Goal: Task Accomplishment & Management: Use online tool/utility

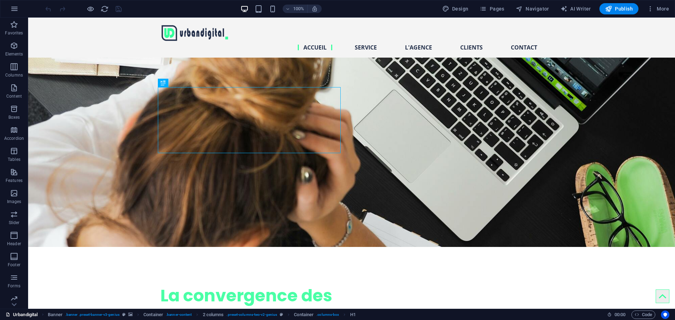
click at [23, 313] on link "Urbandigital" at bounding box center [22, 315] width 32 height 8
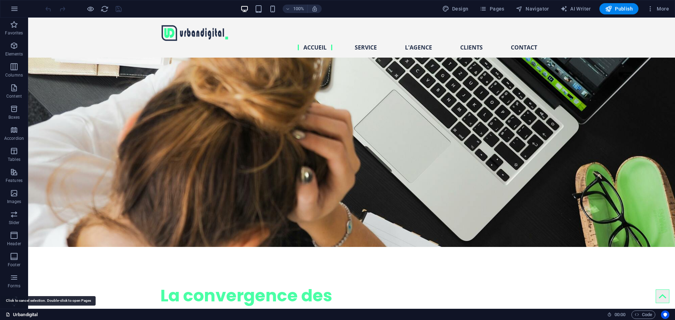
click at [8, 315] on icon at bounding box center [8, 314] width 5 height 5
click at [28, 316] on link "Urbandigital" at bounding box center [22, 315] width 32 height 8
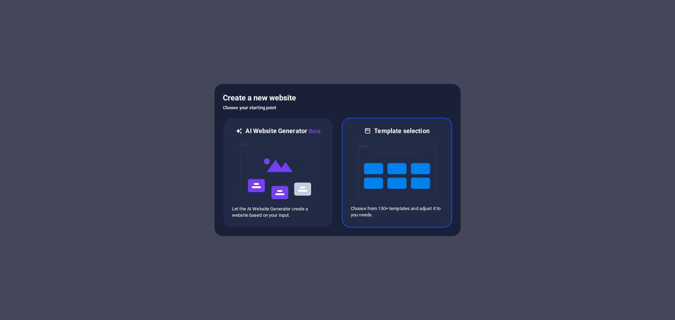
click at [388, 177] on img at bounding box center [396, 170] width 77 height 70
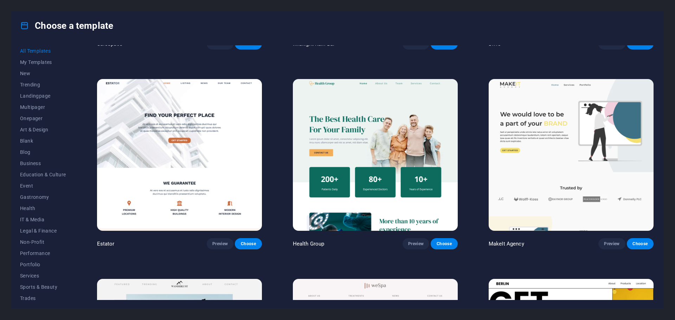
scroll to position [1933, 0]
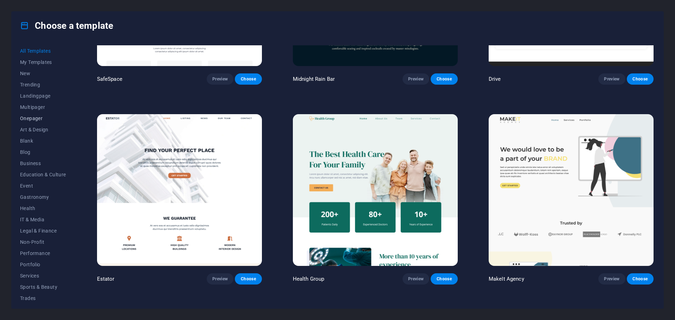
click at [36, 120] on span "Onepager" at bounding box center [43, 119] width 46 height 6
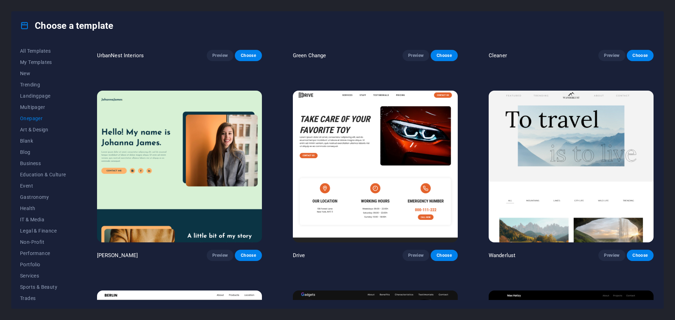
scroll to position [0, 0]
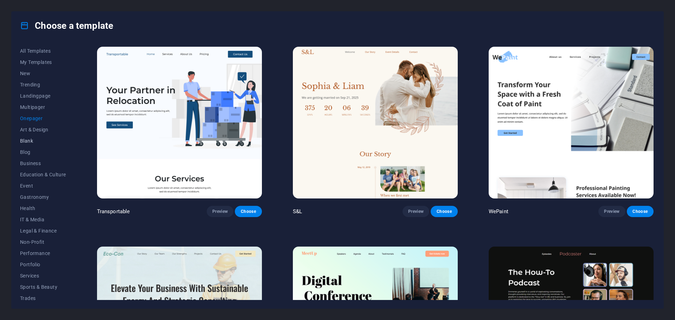
click at [45, 141] on span "Blank" at bounding box center [43, 141] width 46 height 6
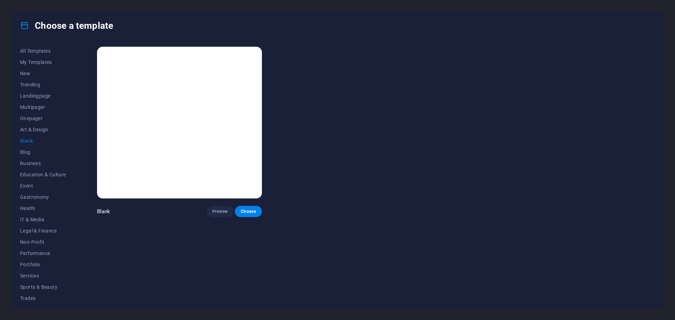
click at [143, 143] on img at bounding box center [179, 123] width 165 height 152
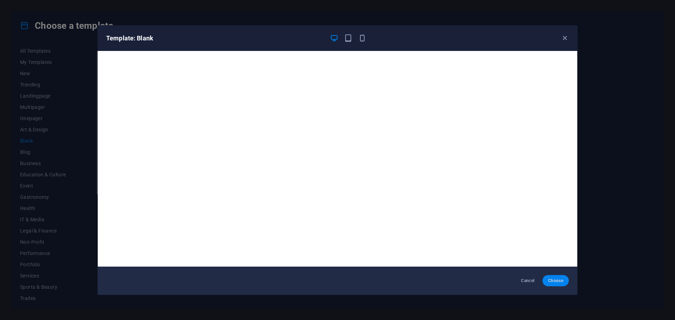
click at [553, 281] on span "Choose" at bounding box center [555, 281] width 15 height 6
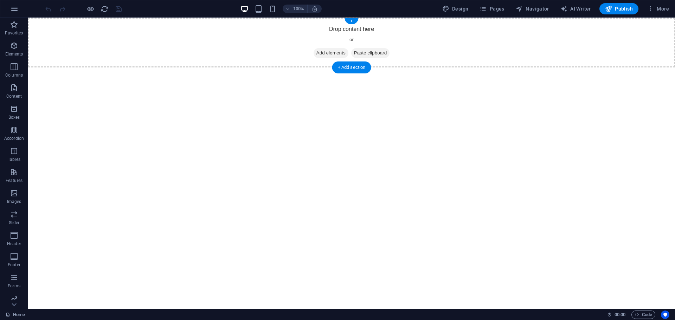
click at [361, 33] on div "Drop content here or Add elements Paste clipboard" at bounding box center [351, 43] width 647 height 50
click at [327, 53] on span "Add elements" at bounding box center [330, 53] width 35 height 10
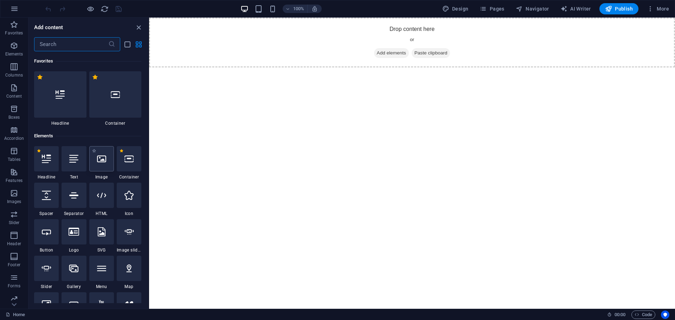
click at [104, 161] on icon at bounding box center [101, 158] width 9 height 9
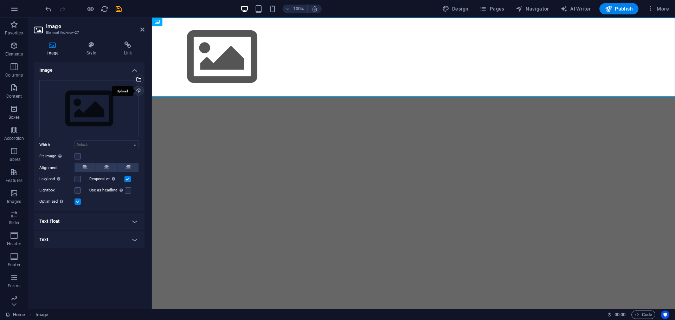
click at [139, 92] on div "Upload" at bounding box center [138, 91] width 11 height 11
click at [138, 91] on div "Upload" at bounding box center [138, 91] width 11 height 11
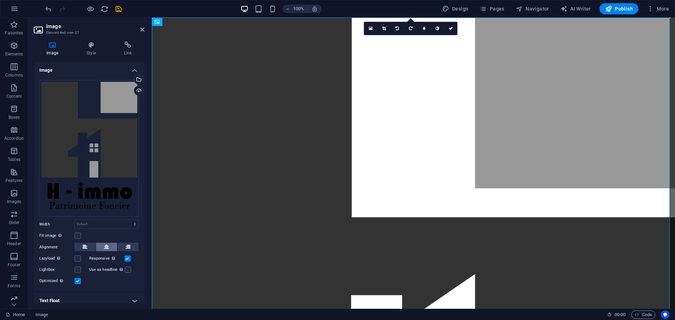
click at [105, 246] on icon at bounding box center [106, 247] width 5 height 8
click at [79, 235] on label at bounding box center [77, 236] width 6 height 6
click at [0, 0] on input "Fit image Automatically fit image to a fixed width and height" at bounding box center [0, 0] width 0 height 0
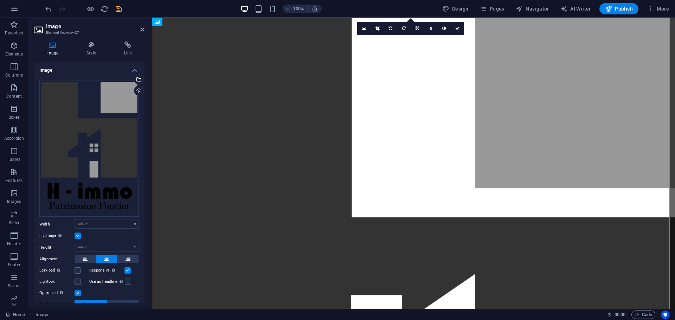
click at [77, 235] on label at bounding box center [77, 236] width 6 height 6
click at [0, 0] on input "Fit image Automatically fit image to a fixed width and height" at bounding box center [0, 0] width 0 height 0
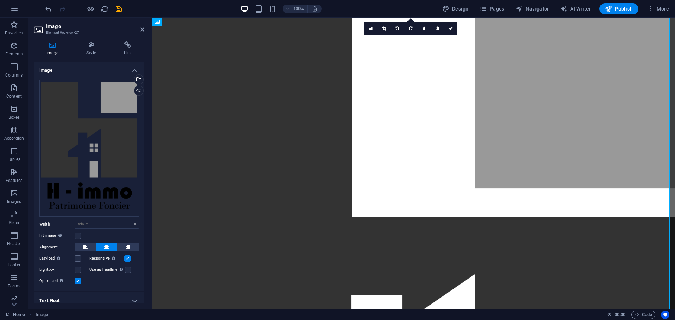
scroll to position [22, 0]
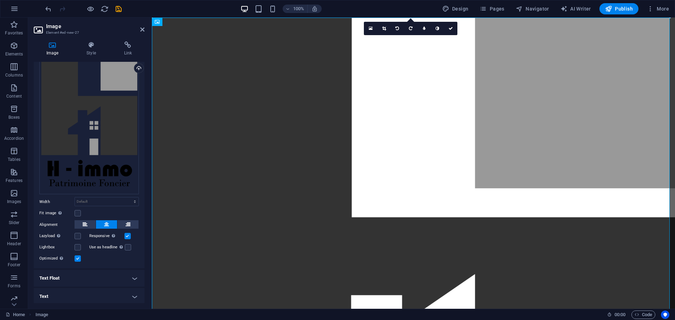
click at [134, 277] on h4 "Text Float" at bounding box center [89, 278] width 111 height 17
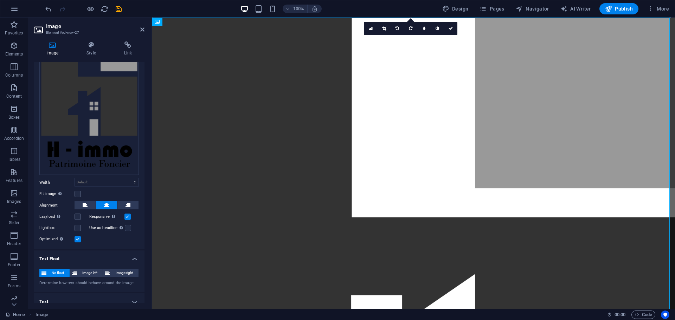
scroll to position [47, 0]
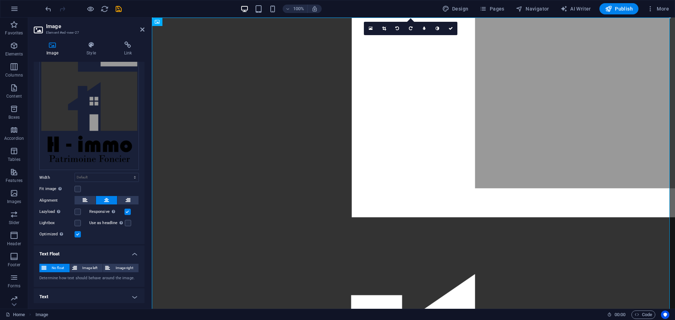
click at [131, 252] on h4 "Text Float" at bounding box center [89, 252] width 111 height 13
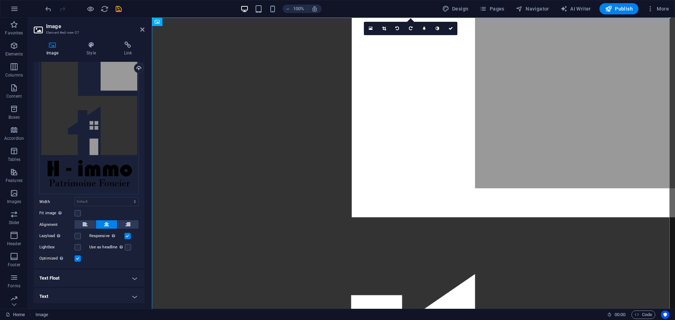
click at [129, 295] on h4 "Text" at bounding box center [89, 296] width 111 height 17
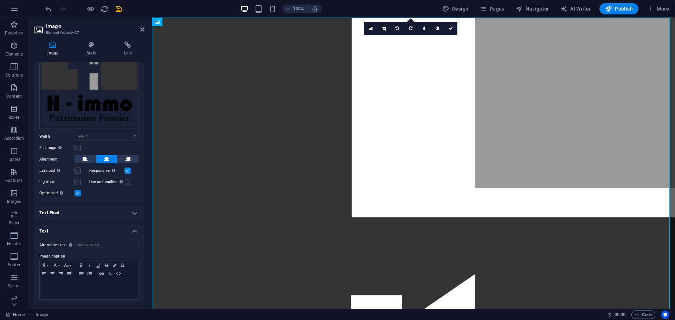
scroll to position [89, 0]
click at [132, 230] on h4 "Text" at bounding box center [89, 228] width 111 height 13
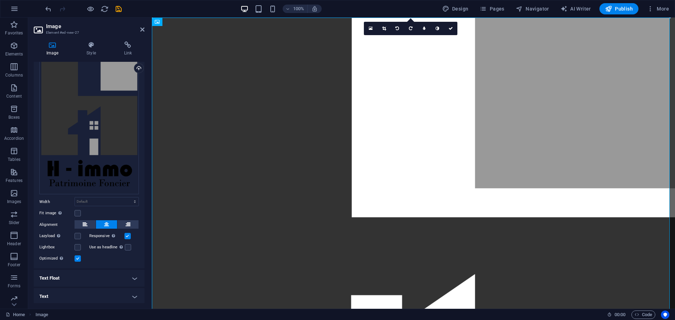
scroll to position [0, 0]
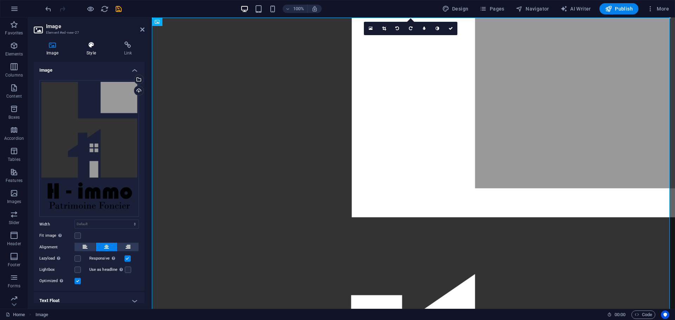
click at [89, 46] on icon at bounding box center [91, 44] width 34 height 7
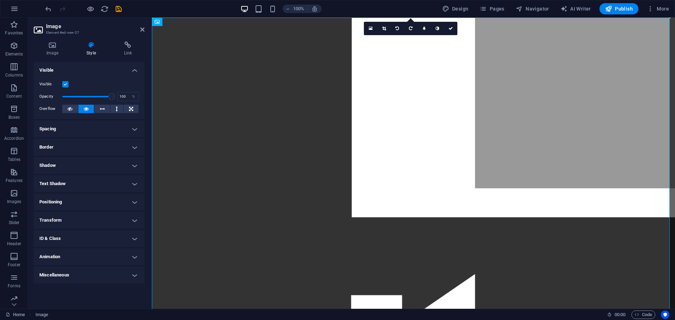
click at [71, 136] on h4 "Spacing" at bounding box center [89, 129] width 111 height 17
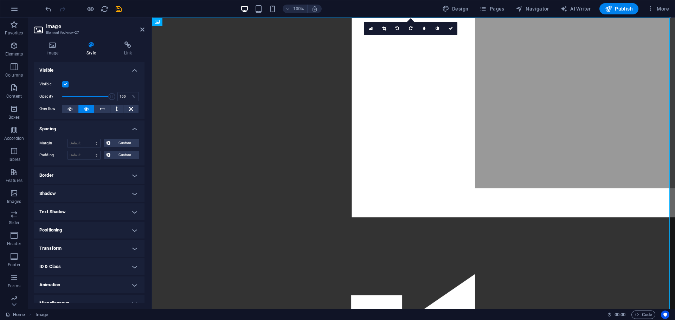
click at [70, 131] on h4 "Spacing" at bounding box center [89, 127] width 111 height 13
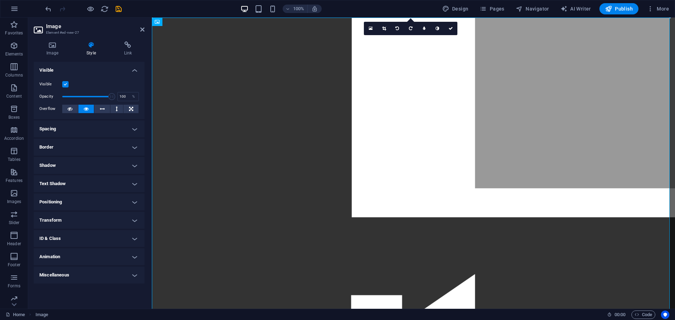
click at [71, 132] on h4 "Spacing" at bounding box center [89, 129] width 111 height 17
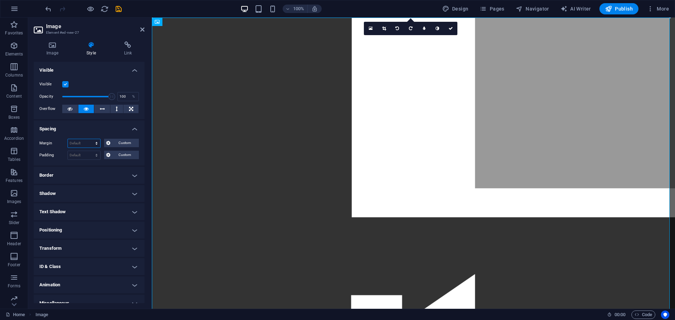
click at [93, 143] on select "Default auto px % rem vw vh Custom" at bounding box center [84, 143] width 32 height 8
click at [90, 141] on select "Default auto px % rem vw vh Custom" at bounding box center [84, 143] width 32 height 8
click at [84, 127] on h4 "Spacing" at bounding box center [89, 127] width 111 height 13
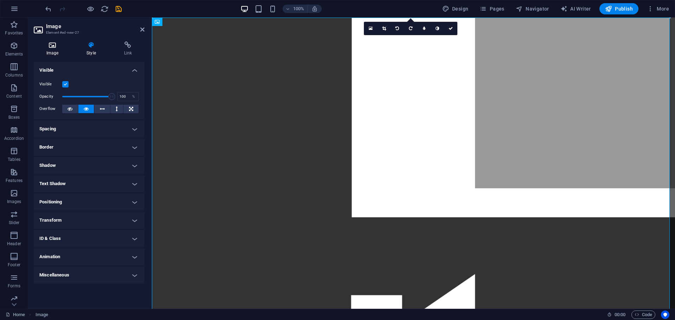
click at [53, 49] on h4 "Image" at bounding box center [54, 48] width 40 height 15
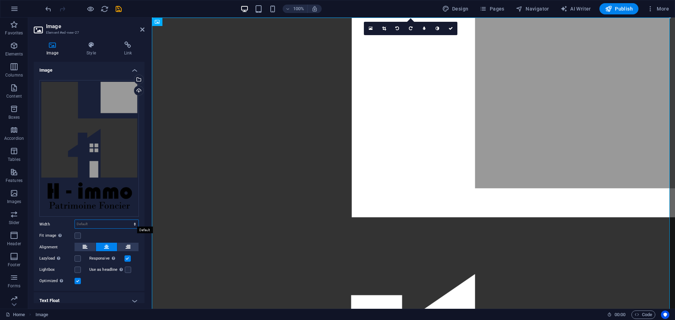
click at [100, 221] on select "Default auto px rem % em vh vw" at bounding box center [107, 224] width 64 height 8
click at [77, 236] on label at bounding box center [77, 236] width 6 height 6
click at [0, 0] on input "Fit image Automatically fit image to a fixed width and height" at bounding box center [0, 0] width 0 height 0
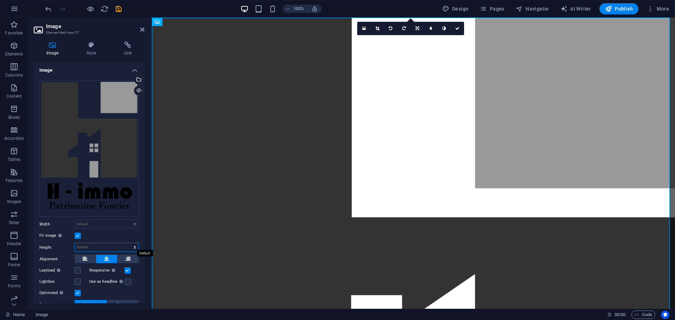
click at [99, 244] on select "Default auto px" at bounding box center [107, 247] width 64 height 8
select select "px"
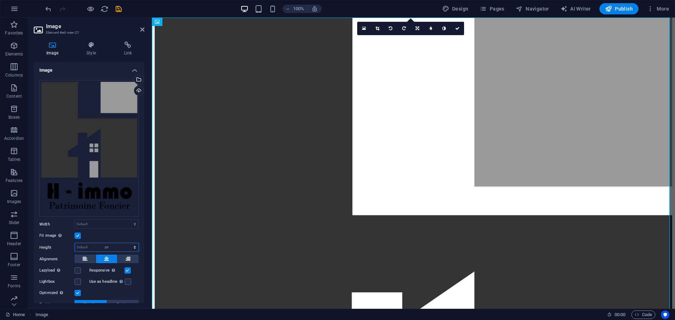
click at [127, 243] on select "Default auto px" at bounding box center [107, 247] width 64 height 8
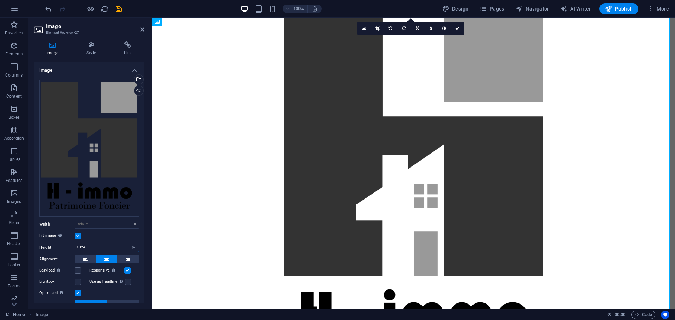
drag, startPoint x: 96, startPoint y: 243, endPoint x: 52, endPoint y: 242, distance: 43.6
click at [52, 243] on div "Height 1024 Default auto px" at bounding box center [88, 247] width 99 height 9
type input "800"
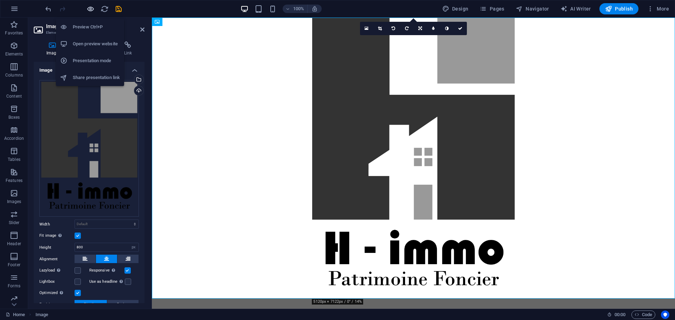
click at [89, 8] on icon "button" at bounding box center [90, 9] width 8 height 8
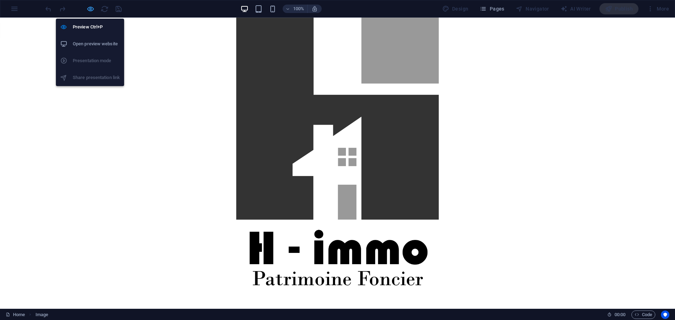
click at [89, 8] on icon "button" at bounding box center [90, 9] width 8 height 8
select select "px"
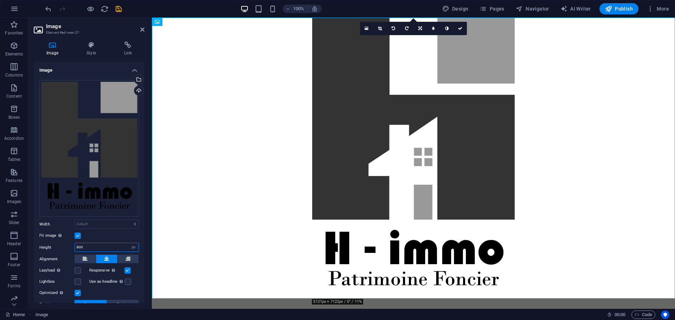
click at [90, 243] on input "800" at bounding box center [107, 247] width 64 height 8
type input "400"
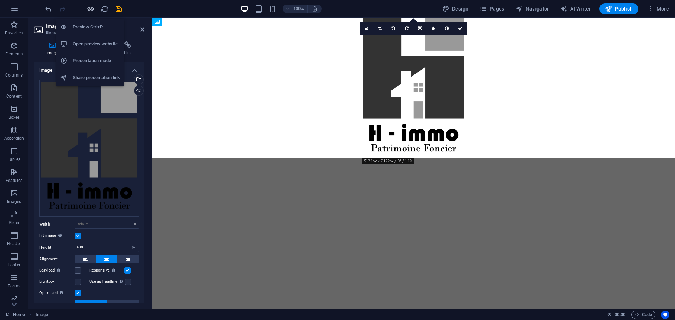
click at [88, 7] on icon "button" at bounding box center [90, 9] width 8 height 8
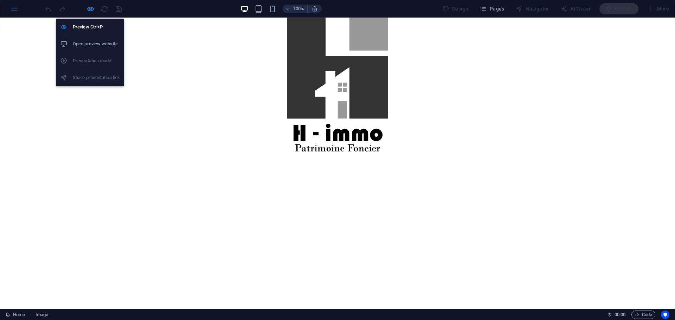
click at [88, 7] on icon "button" at bounding box center [90, 9] width 8 height 8
select select "px"
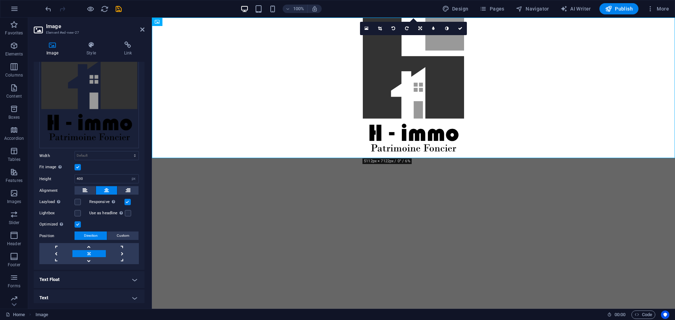
scroll to position [70, 0]
click at [126, 212] on label at bounding box center [128, 212] width 6 height 6
click at [0, 0] on input "Use as headline The image will be wrapped in an H1 headline tag. Useful for giv…" at bounding box center [0, 0] width 0 height 0
click at [126, 212] on label at bounding box center [128, 212] width 6 height 6
click at [0, 0] on input "Use as headline The image will be wrapped in an H1 headline tag. Useful for giv…" at bounding box center [0, 0] width 0 height 0
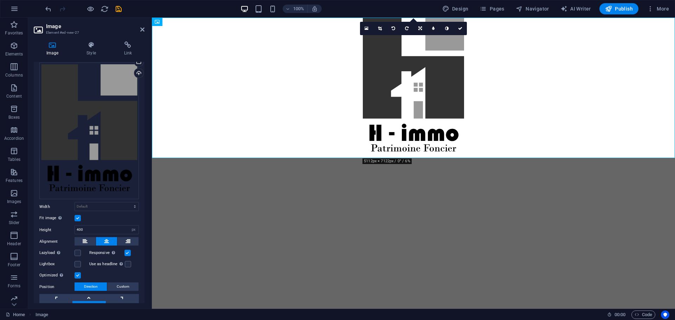
scroll to position [0, 0]
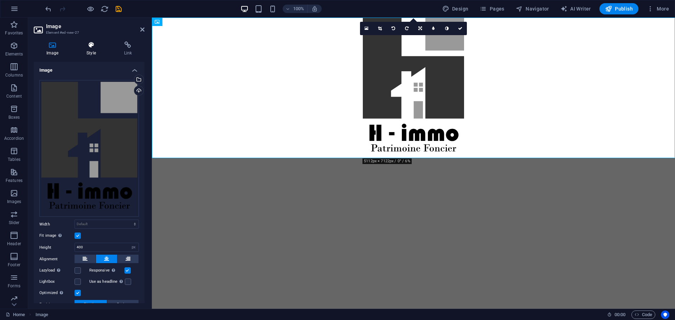
click at [91, 48] on h4 "Style" at bounding box center [92, 48] width 37 height 15
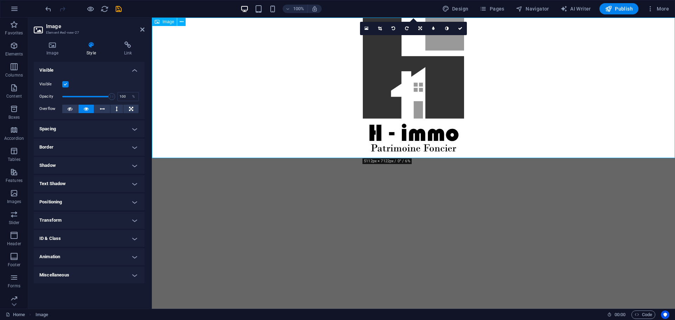
click at [220, 80] on figure at bounding box center [413, 88] width 523 height 141
click at [246, 158] on html "Skip to main content" at bounding box center [413, 88] width 523 height 141
click at [556, 144] on figure at bounding box center [413, 88] width 523 height 141
click at [168, 22] on span "Image" at bounding box center [168, 22] width 12 height 4
click at [16, 316] on link "Home" at bounding box center [15, 315] width 19 height 8
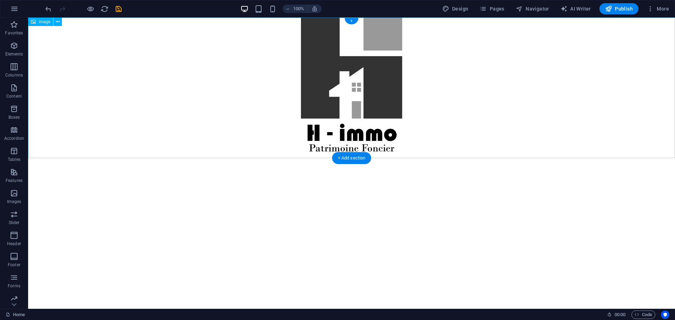
click at [196, 119] on figure at bounding box center [351, 88] width 647 height 141
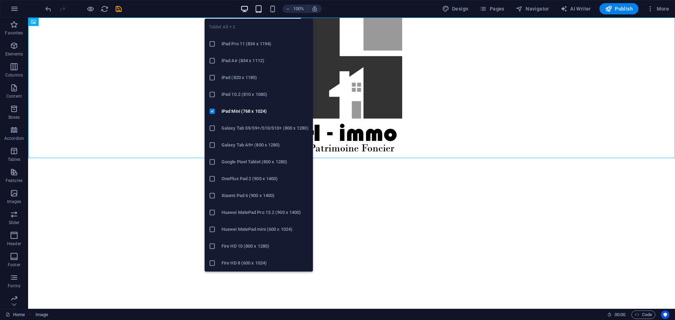
click at [258, 11] on icon "button" at bounding box center [258, 9] width 8 height 8
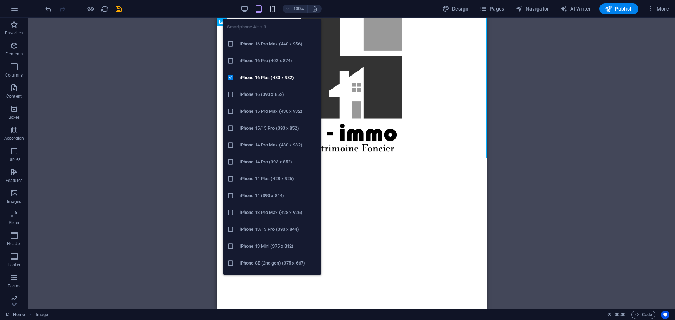
click at [274, 9] on icon "button" at bounding box center [272, 9] width 8 height 8
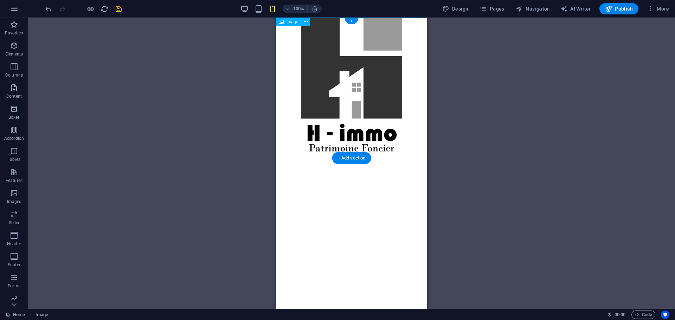
click at [338, 97] on figure at bounding box center [351, 88] width 151 height 141
click at [285, 18] on section "Favorites Elements Columns Content Boxes Accordion Tables Features Images Slide…" at bounding box center [337, 163] width 675 height 291
click at [292, 24] on div "Image" at bounding box center [288, 22] width 25 height 8
click at [324, 47] on figure at bounding box center [351, 88] width 151 height 141
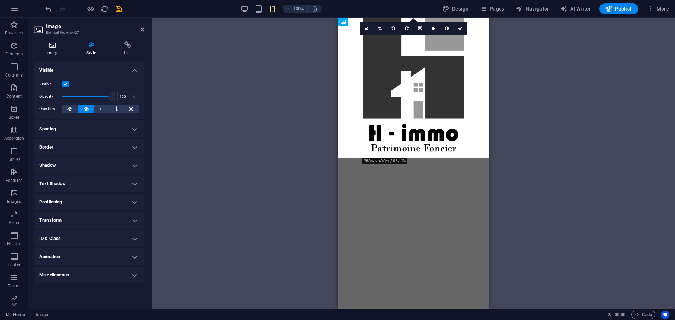
click at [53, 51] on h4 "Image" at bounding box center [54, 48] width 40 height 15
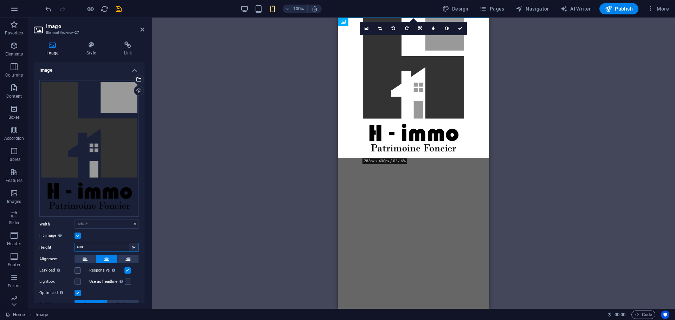
click at [132, 246] on select "Default auto px" at bounding box center [134, 247] width 10 height 8
select select "auto"
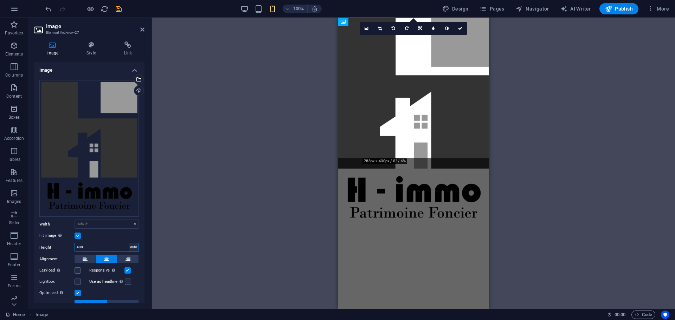
click at [129, 243] on select "Default auto px" at bounding box center [134, 247] width 10 height 8
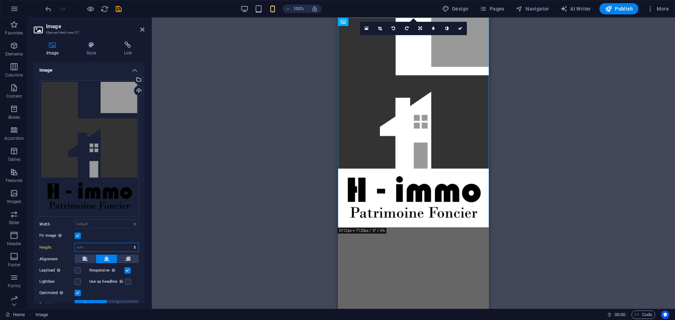
click at [135, 246] on select "Default auto px" at bounding box center [107, 247] width 64 height 8
click at [75, 243] on select "Default auto px" at bounding box center [107, 247] width 64 height 8
select select "DISABLED_OPTION_VALUE"
click at [89, 246] on select "Default auto px" at bounding box center [107, 247] width 64 height 8
drag, startPoint x: 92, startPoint y: 247, endPoint x: 93, endPoint y: 242, distance: 5.1
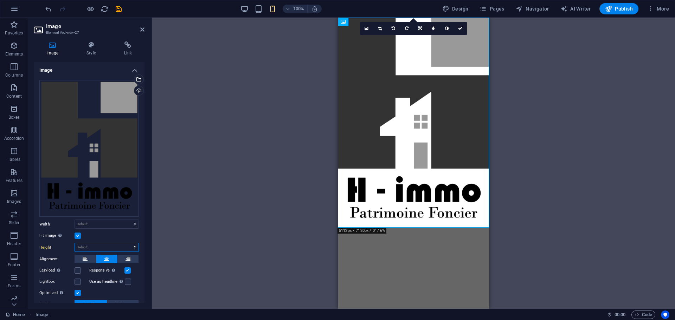
click at [92, 247] on select "Default auto px" at bounding box center [107, 247] width 64 height 8
click at [78, 236] on label at bounding box center [77, 236] width 6 height 6
click at [0, 0] on input "Fit image Automatically fit image to a fixed width and height" at bounding box center [0, 0] width 0 height 0
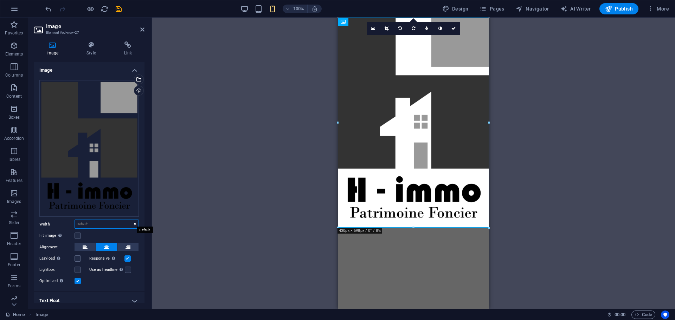
click at [99, 224] on select "Default auto px rem % em vh vw" at bounding box center [107, 224] width 64 height 8
select select "%"
click at [127, 220] on select "Default auto px rem % em vh vw" at bounding box center [107, 224] width 64 height 8
type input "40"
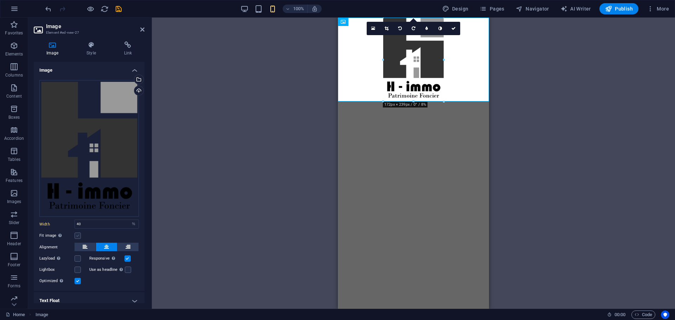
click at [76, 235] on label at bounding box center [77, 236] width 6 height 6
click at [0, 0] on input "Fit image Automatically fit image to a fixed width and height" at bounding box center [0, 0] width 0 height 0
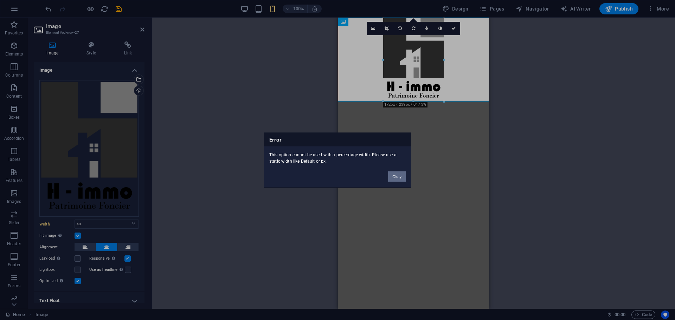
click at [401, 177] on button "Okay" at bounding box center [397, 176] width 18 height 11
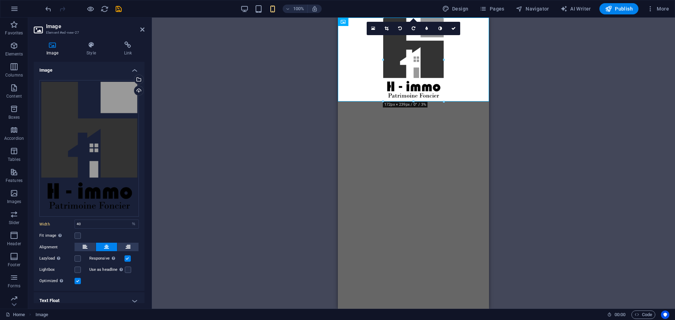
click at [109, 233] on div "Fit image Automatically fit image to a fixed width and height" at bounding box center [88, 236] width 99 height 8
click at [128, 259] on label at bounding box center [127, 258] width 6 height 6
click at [0, 0] on input "Responsive Automatically load retina image and smartphone optimized sizes." at bounding box center [0, 0] width 0 height 0
click at [128, 259] on label at bounding box center [127, 258] width 6 height 6
click at [0, 0] on input "Responsive Automatically load retina image and smartphone optimized sizes." at bounding box center [0, 0] width 0 height 0
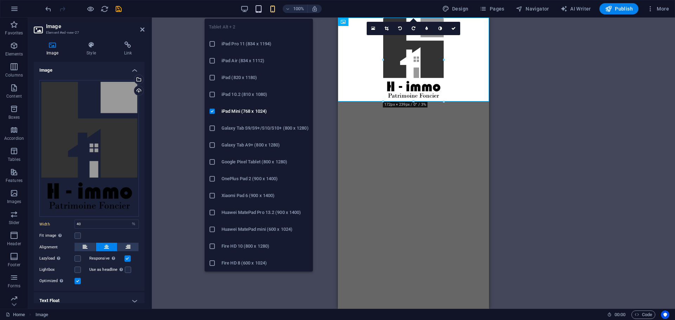
click at [260, 7] on icon "button" at bounding box center [258, 9] width 8 height 8
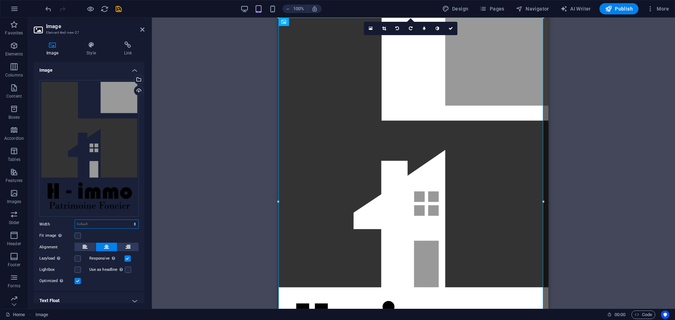
click at [107, 226] on select "Default auto px rem % em vh vw" at bounding box center [107, 224] width 64 height 8
select select "px"
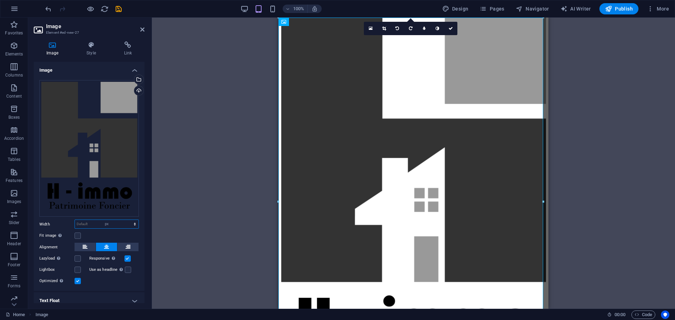
click at [127, 220] on select "Default auto px rem % em vh vw" at bounding box center [107, 224] width 64 height 8
type input "753"
click at [90, 223] on input "753" at bounding box center [107, 224] width 64 height 8
click at [130, 225] on select "Default auto px rem % em vh vw" at bounding box center [134, 224] width 10 height 8
select select "%"
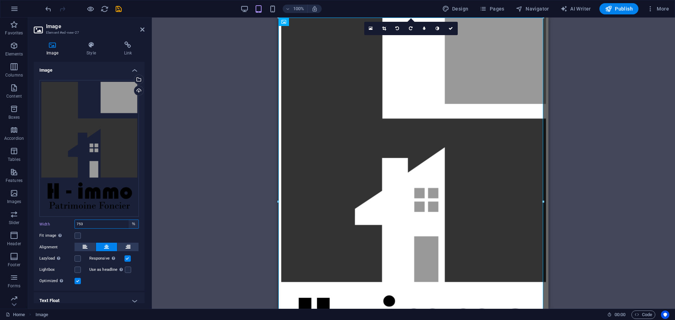
click at [129, 220] on select "Default auto px rem % em vh vw" at bounding box center [134, 224] width 10 height 8
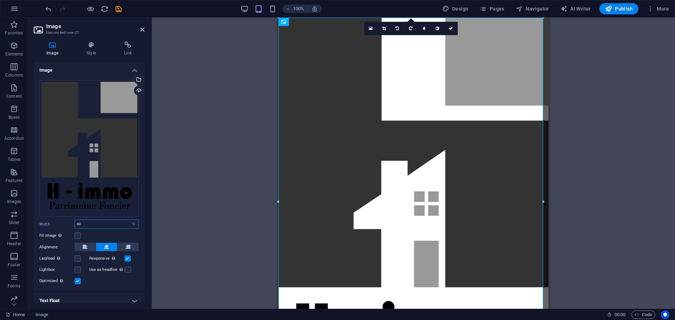
type input "40"
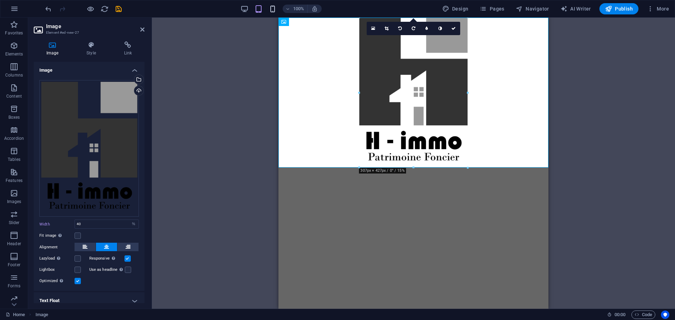
click at [269, 11] on div "100%" at bounding box center [280, 8] width 81 height 11
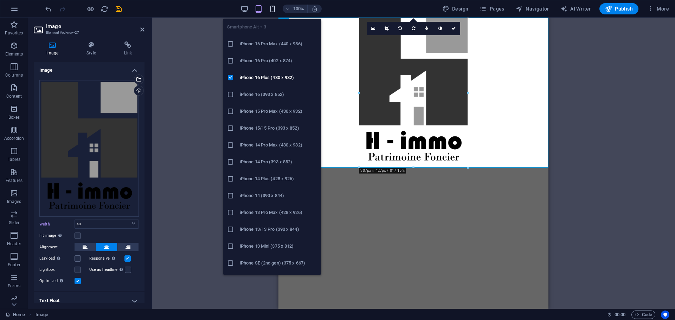
click at [271, 11] on icon "button" at bounding box center [272, 9] width 8 height 8
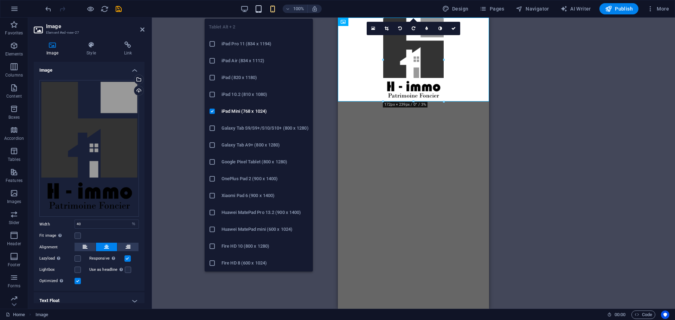
click at [258, 12] on icon "button" at bounding box center [258, 9] width 8 height 8
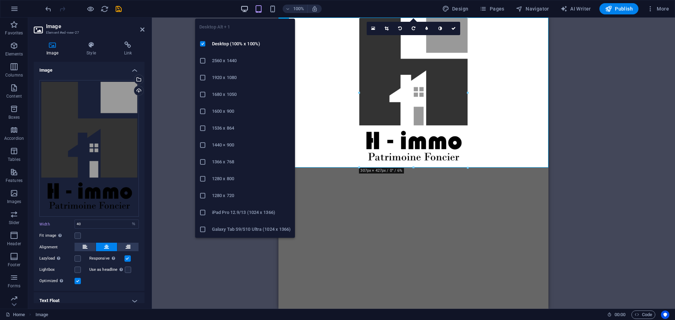
click at [245, 9] on icon "button" at bounding box center [244, 9] width 8 height 8
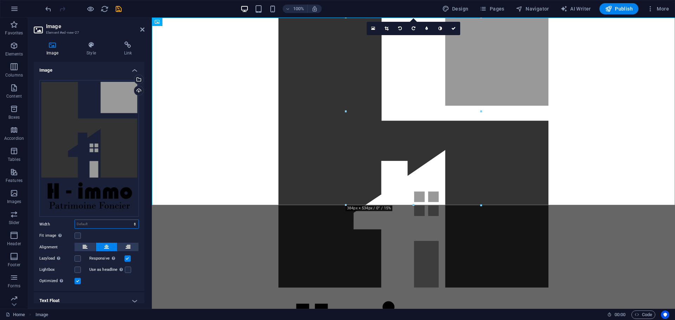
click at [92, 222] on select "Default auto px rem % em vh vw" at bounding box center [107, 224] width 64 height 8
select select "%"
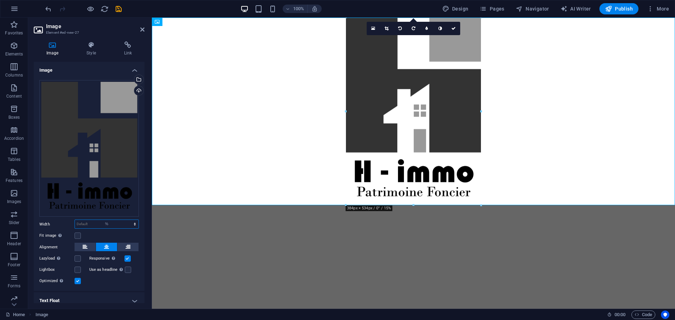
click at [127, 220] on select "Default auto px rem % em vh vw" at bounding box center [107, 224] width 64 height 8
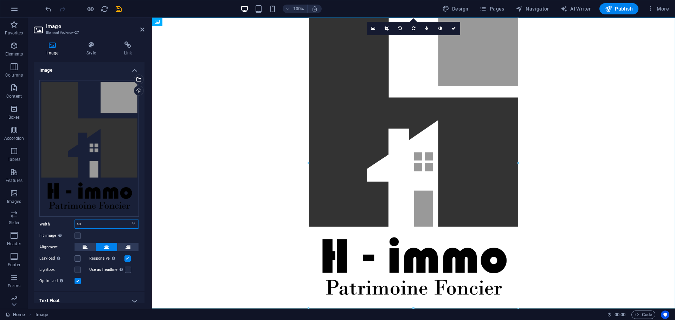
click at [105, 225] on input "40" at bounding box center [107, 224] width 64 height 8
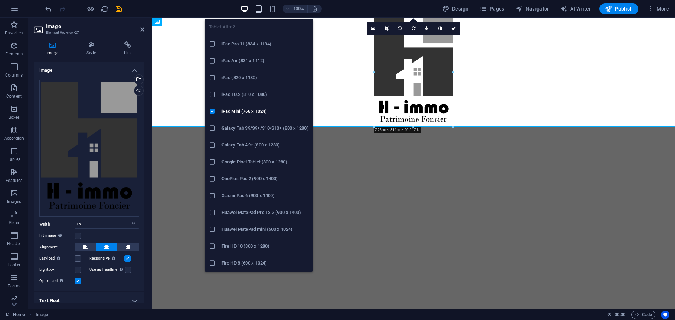
click at [260, 11] on icon "button" at bounding box center [258, 9] width 8 height 8
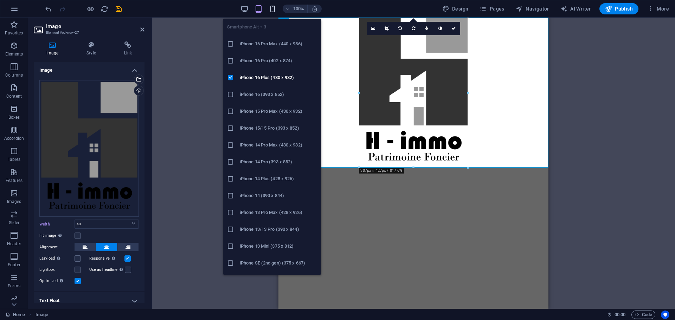
click at [272, 11] on icon "button" at bounding box center [272, 9] width 8 height 8
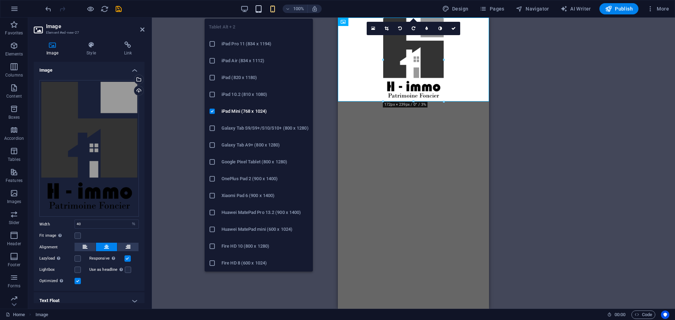
click at [261, 8] on icon "button" at bounding box center [258, 9] width 8 height 8
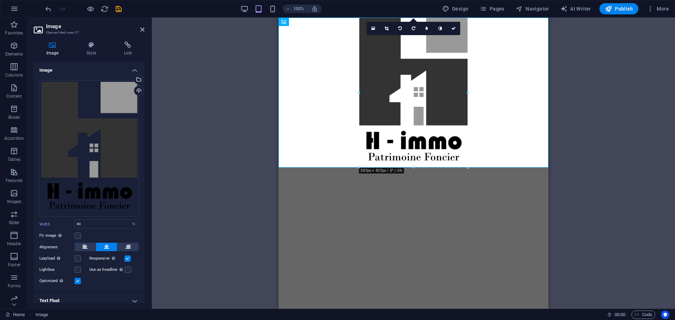
click at [128, 258] on label at bounding box center [127, 258] width 6 height 6
click at [0, 0] on input "Responsive Automatically load retina image and smartphone optimized sizes." at bounding box center [0, 0] width 0 height 0
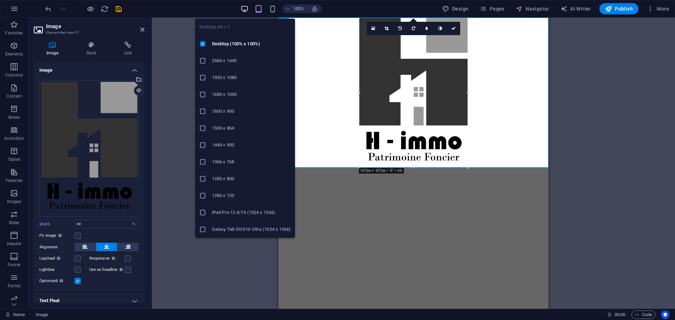
click at [248, 6] on icon "button" at bounding box center [244, 9] width 8 height 8
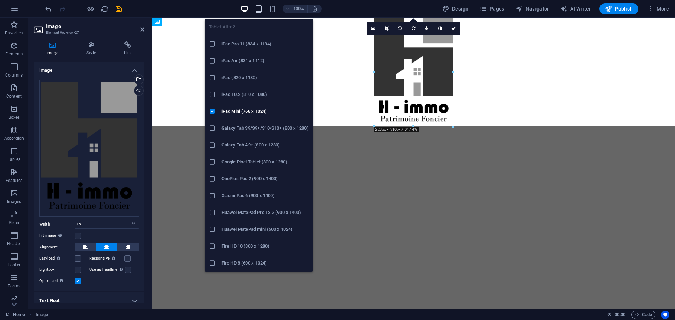
click at [262, 5] on icon "button" at bounding box center [258, 9] width 8 height 8
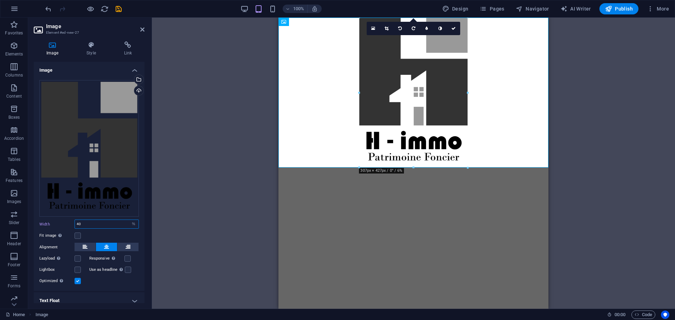
click at [99, 220] on input "40" at bounding box center [107, 224] width 64 height 8
drag, startPoint x: 90, startPoint y: 222, endPoint x: 36, endPoint y: 223, distance: 53.4
click at [37, 224] on div "Drag files here, click to choose files or select files from Files or our free s…" at bounding box center [89, 182] width 111 height 216
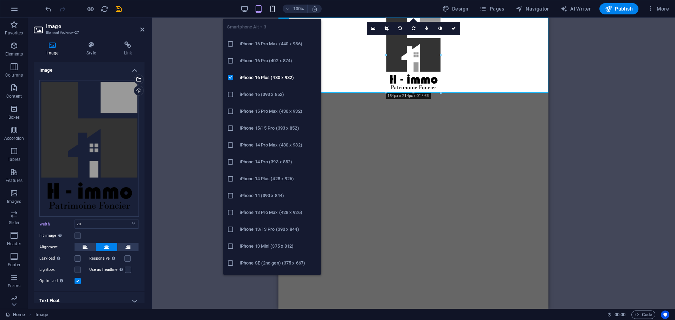
click at [274, 8] on icon "button" at bounding box center [272, 9] width 8 height 8
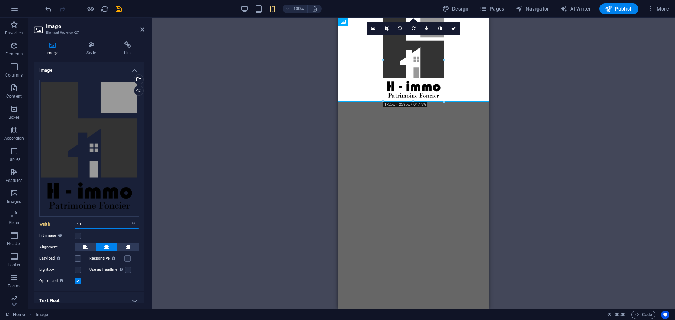
click at [82, 220] on input "40" at bounding box center [107, 224] width 64 height 8
click at [83, 220] on input "40" at bounding box center [107, 224] width 64 height 8
click at [80, 222] on input "40" at bounding box center [107, 224] width 64 height 8
type input "20"
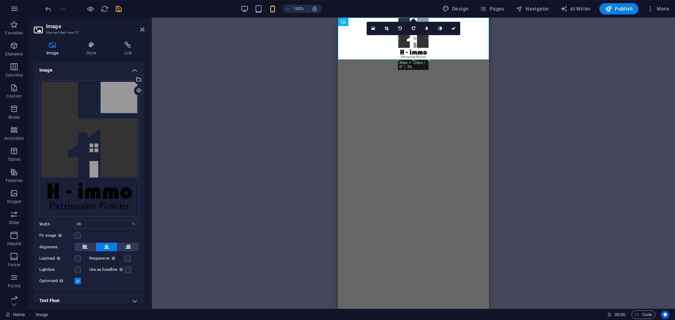
click at [424, 60] on html "Skip to main content" at bounding box center [413, 39] width 151 height 42
click at [375, 51] on figure at bounding box center [413, 39] width 151 height 42
click at [385, 60] on html "Skip to main content" at bounding box center [413, 39] width 151 height 42
click at [664, 7] on span "More" at bounding box center [658, 8] width 22 height 7
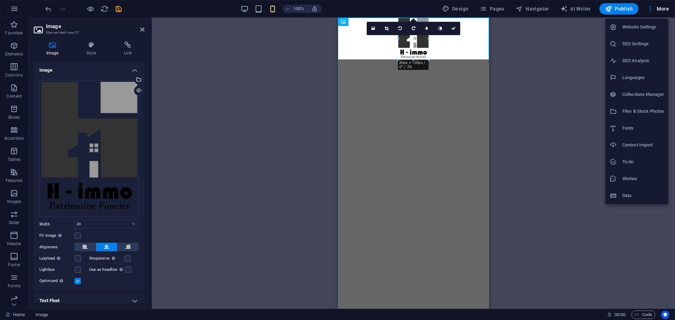
click at [654, 29] on h6 "Website Settings" at bounding box center [643, 27] width 42 height 8
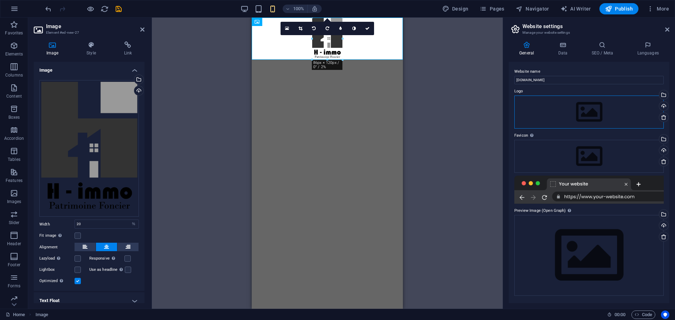
click at [580, 112] on div "Drag files here, click to choose files or select files from Files or our free s…" at bounding box center [588, 112] width 149 height 33
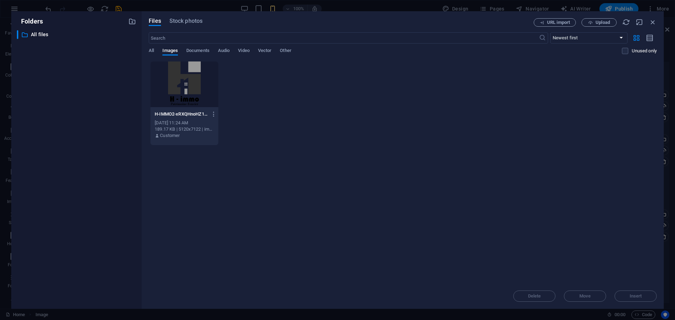
click at [181, 77] on div at bounding box center [184, 84] width 68 height 46
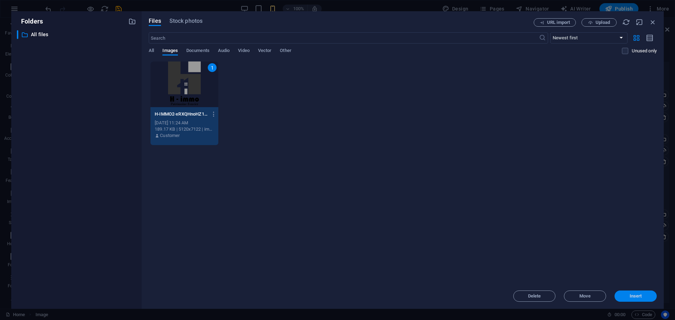
click at [633, 296] on span "Insert" at bounding box center [635, 296] width 12 height 4
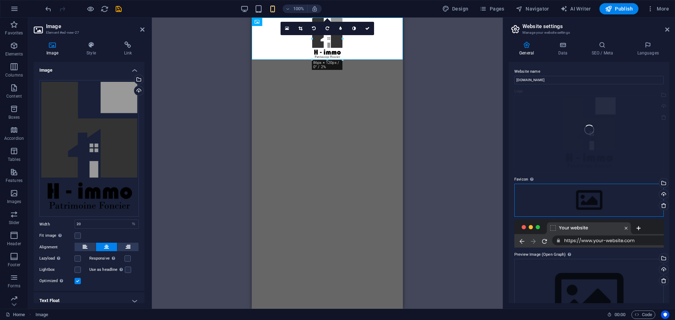
click at [586, 199] on div "Drag files here, click to choose files or select files from Files or our free s…" at bounding box center [588, 200] width 149 height 33
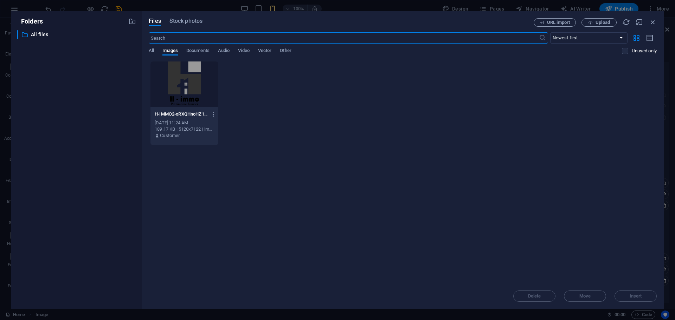
click at [195, 85] on div at bounding box center [184, 84] width 68 height 46
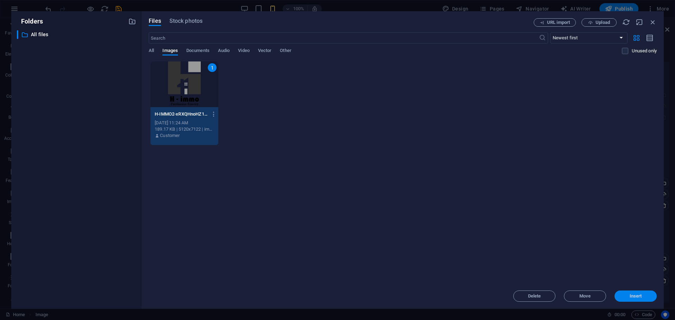
click at [632, 298] on span "Insert" at bounding box center [635, 296] width 12 height 4
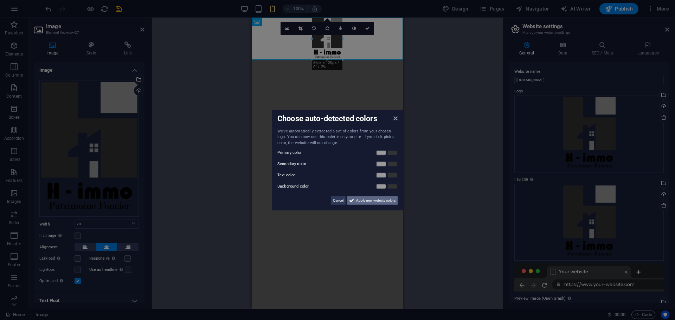
click at [378, 202] on span "Apply new website colors" at bounding box center [375, 200] width 39 height 8
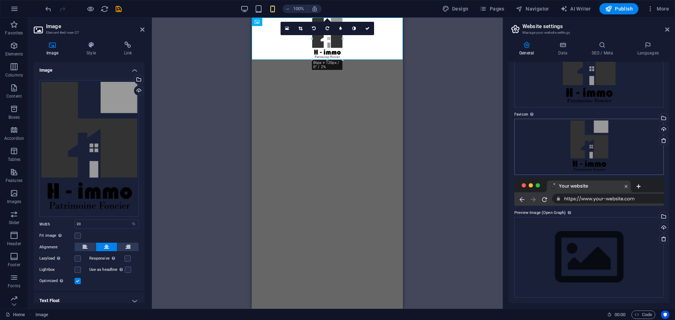
scroll to position [65, 0]
click at [608, 267] on div "Drag files here, click to choose files or select files from Files or our free s…" at bounding box center [588, 257] width 149 height 80
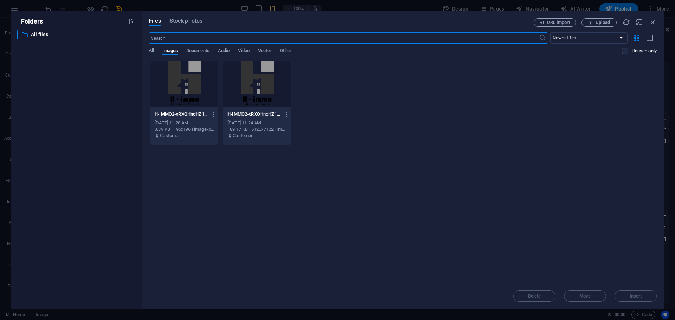
click at [253, 80] on div at bounding box center [257, 84] width 68 height 46
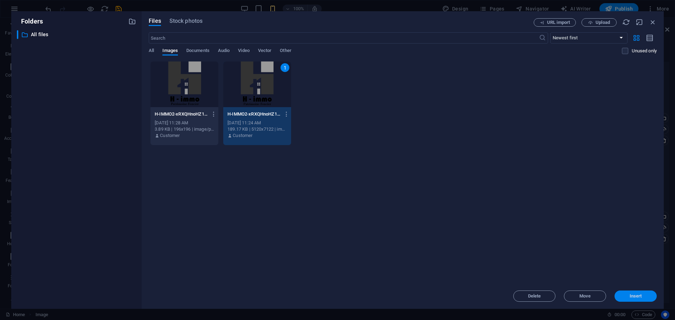
click at [650, 295] on span "Insert" at bounding box center [635, 296] width 37 height 4
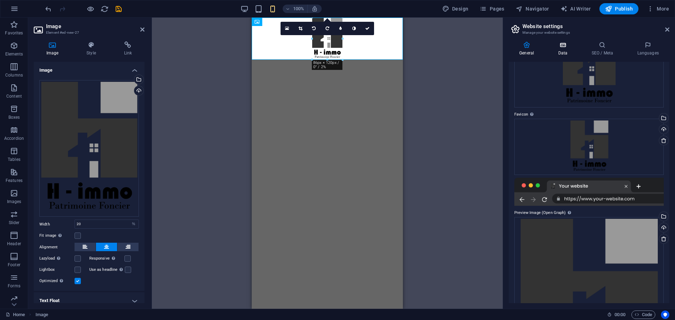
click at [559, 52] on h4 "Data" at bounding box center [563, 48] width 33 height 15
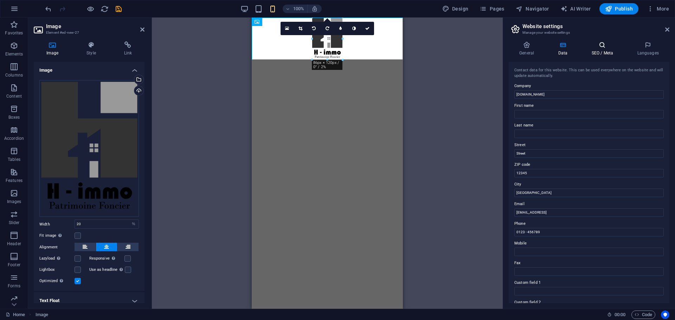
click at [599, 53] on h4 "SEO / Meta" at bounding box center [603, 48] width 46 height 15
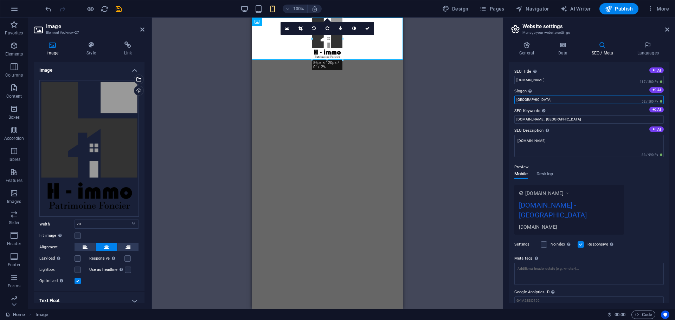
click at [533, 98] on input "Berlin" at bounding box center [588, 100] width 149 height 8
click at [540, 101] on input "Berlin" at bounding box center [588, 100] width 149 height 8
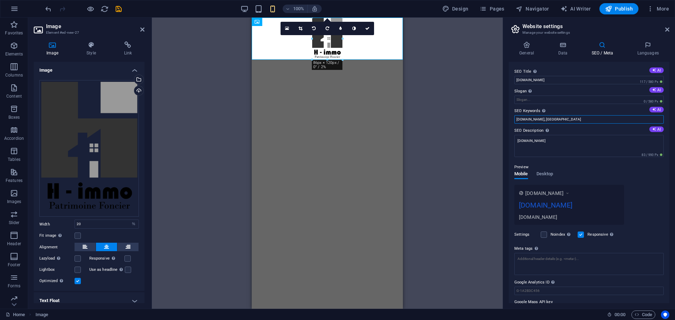
click at [541, 120] on input "sci-h-immo.fr, Berlin" at bounding box center [588, 119] width 149 height 8
type input "sci-h-immo.fr,"
click at [567, 142] on textarea "[DOMAIN_NAME]" at bounding box center [588, 146] width 149 height 22
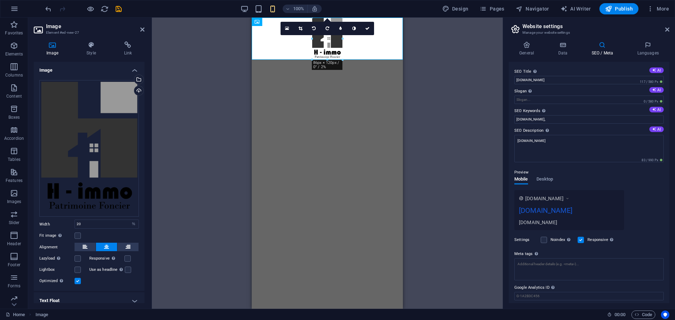
click at [653, 177] on div "Preview Mobile Desktop www.example.com sci-h-immo.fr sci-h-immo.fr" at bounding box center [588, 196] width 149 height 67
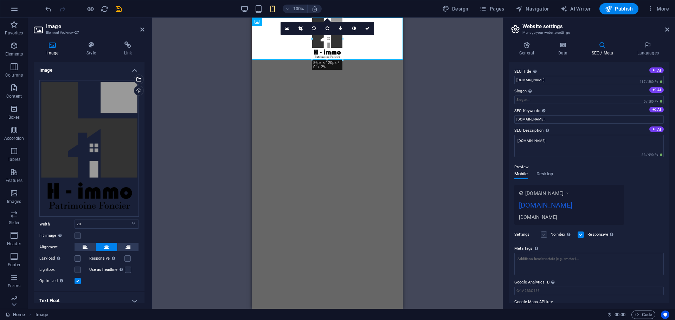
click at [545, 236] on label at bounding box center [543, 235] width 6 height 6
click at [0, 0] on input "Noindex Instruct search engines to exclude this website from search results." at bounding box center [0, 0] width 0 height 0
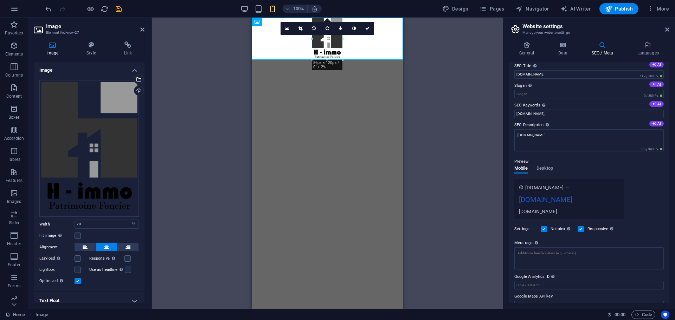
scroll to position [0, 0]
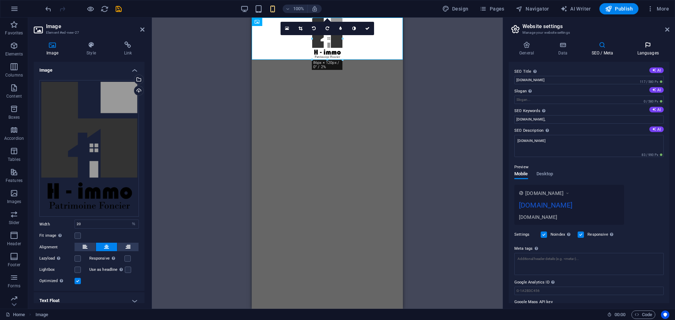
click at [639, 52] on h4 "Languages" at bounding box center [647, 48] width 43 height 15
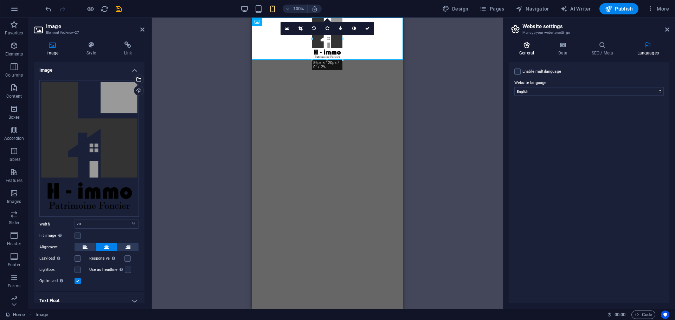
click at [526, 55] on h4 "General" at bounding box center [527, 48] width 39 height 15
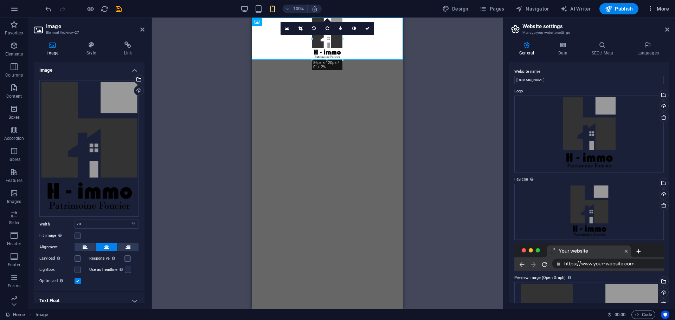
click at [664, 6] on span "More" at bounding box center [658, 8] width 22 height 7
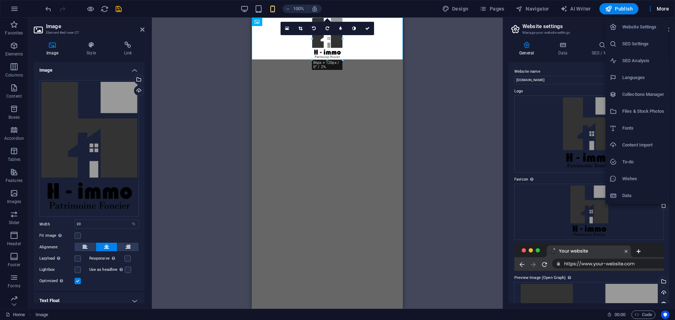
click at [634, 25] on h6 "Website Settings" at bounding box center [643, 27] width 42 height 8
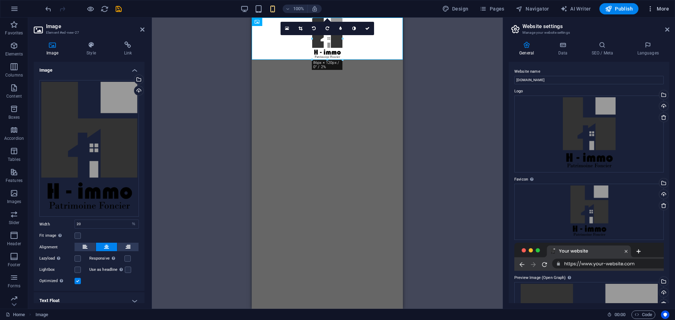
click at [655, 9] on span "More" at bounding box center [658, 8] width 22 height 7
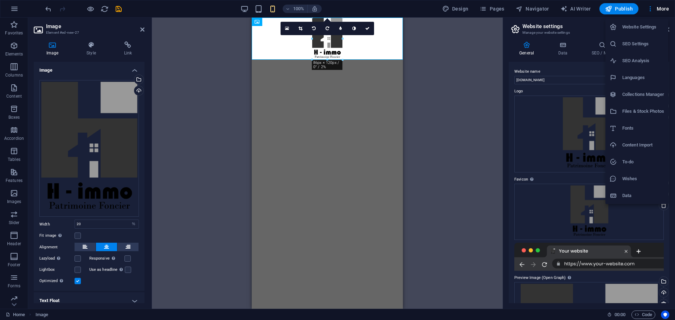
click at [637, 132] on h6 "Fonts" at bounding box center [643, 128] width 42 height 8
select select "popularity"
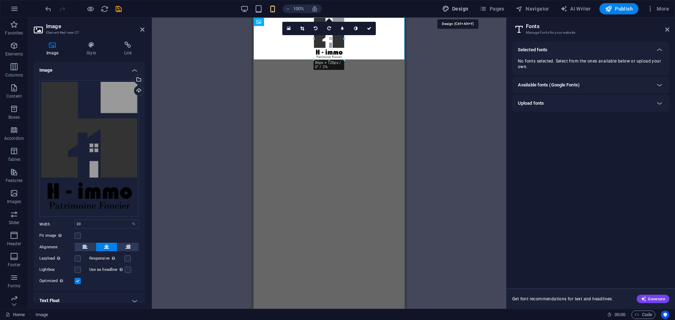
click at [453, 11] on span "Design" at bounding box center [455, 8] width 26 height 7
select select "px"
select select "400"
select select "px"
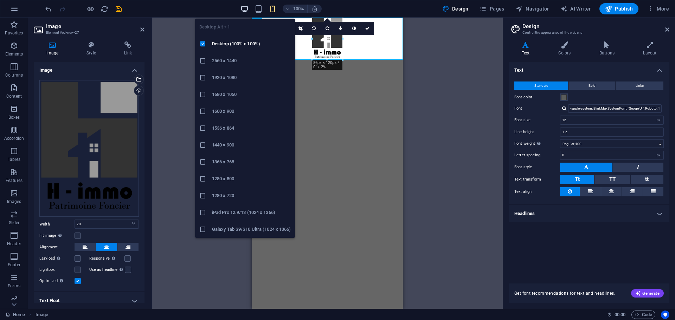
click at [246, 8] on icon "button" at bounding box center [244, 9] width 8 height 8
type input "15"
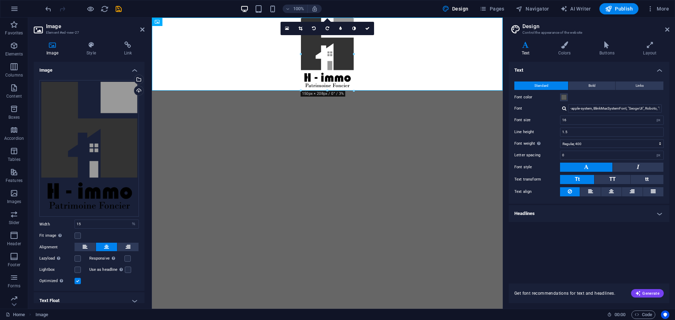
click at [427, 91] on html "Skip to main content" at bounding box center [327, 54] width 351 height 73
click at [410, 91] on html "Skip to main content" at bounding box center [327, 54] width 351 height 73
click at [562, 97] on span at bounding box center [564, 98] width 6 height 6
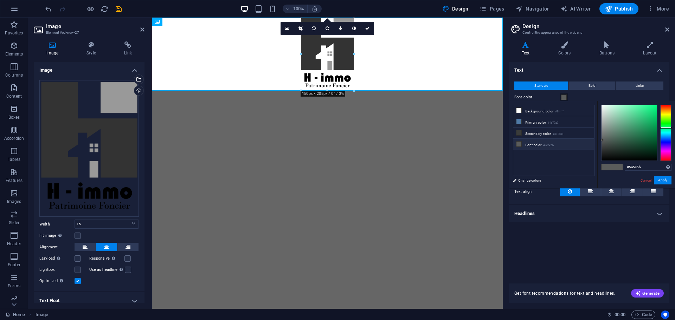
click at [336, 91] on html "Skip to main content" at bounding box center [327, 54] width 351 height 73
click at [91, 9] on icon "button" at bounding box center [90, 9] width 8 height 8
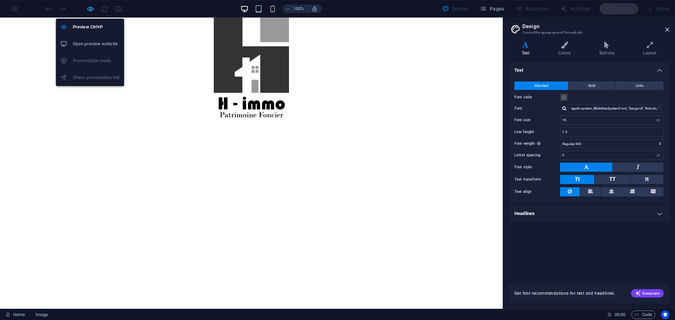
click at [91, 9] on icon "button" at bounding box center [90, 9] width 8 height 8
select select "%"
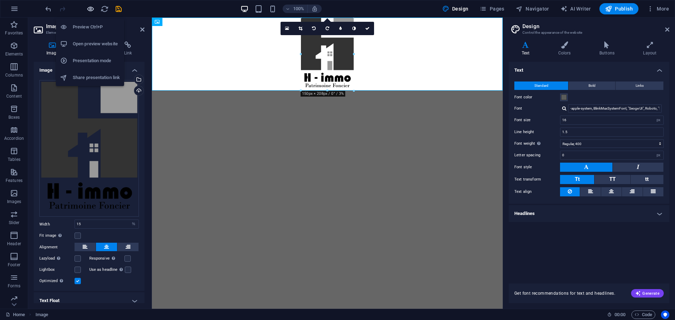
click at [91, 9] on icon "button" at bounding box center [90, 9] width 8 height 8
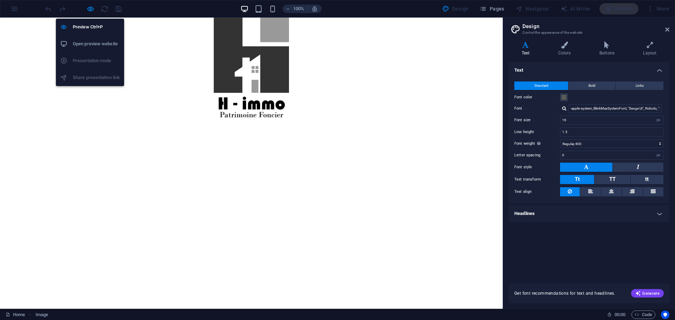
click at [103, 43] on h6 "Open preview website" at bounding box center [96, 44] width 47 height 8
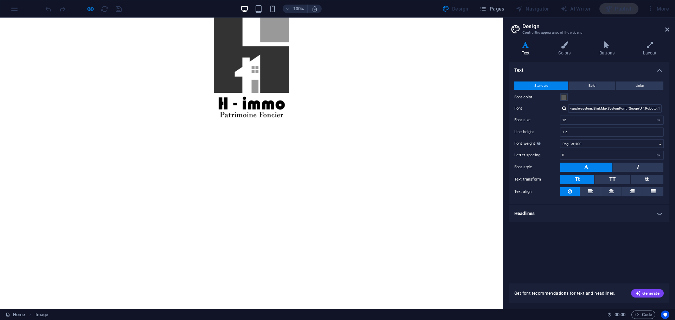
click at [261, 122] on html "Skip to main content" at bounding box center [251, 70] width 502 height 105
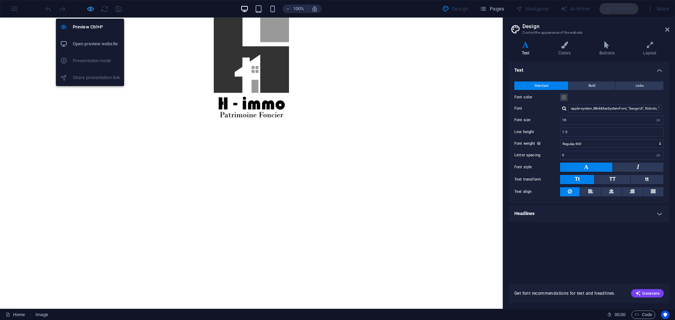
click at [91, 9] on icon "button" at bounding box center [90, 9] width 8 height 8
select select "%"
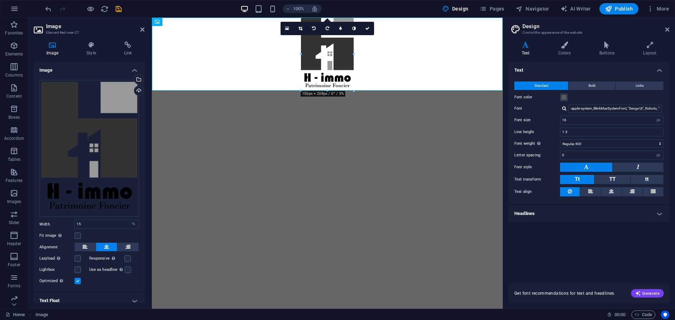
click at [345, 91] on html "Skip to main content" at bounding box center [327, 54] width 351 height 73
click at [405, 91] on html "Skip to main content" at bounding box center [327, 54] width 351 height 73
click at [164, 24] on span "Image" at bounding box center [168, 22] width 12 height 4
click at [23, 316] on link "Home" at bounding box center [15, 315] width 19 height 8
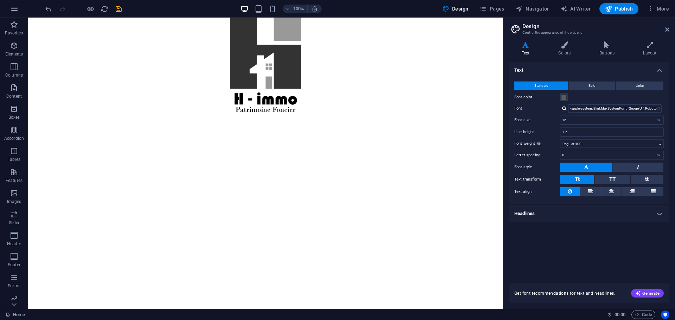
click at [173, 117] on html "Skip to main content" at bounding box center [265, 67] width 474 height 99
click at [562, 43] on icon at bounding box center [564, 44] width 38 height 7
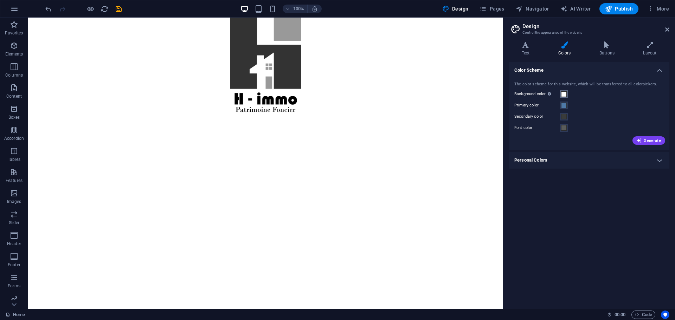
click at [564, 94] on span at bounding box center [564, 94] width 6 height 6
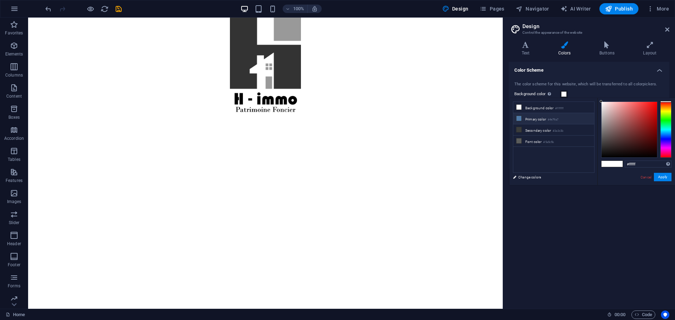
click at [534, 119] on li "Primary color #4e79a7" at bounding box center [553, 118] width 81 height 11
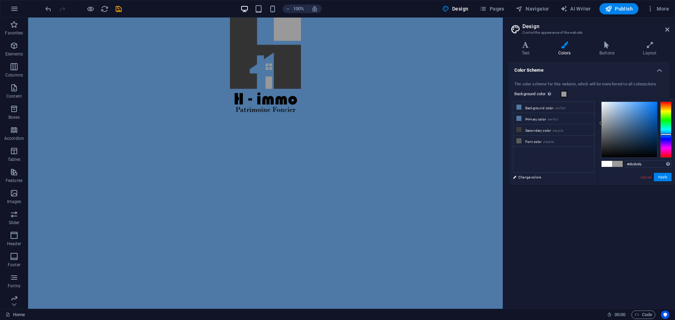
drag, startPoint x: 630, startPoint y: 121, endPoint x: 599, endPoint y: 123, distance: 31.4
click at [599, 123] on div "#9b9b9b Supported formats #0852ed rgb(8, 82, 237) rgba(8, 82, 237, 90%) hsv(221…" at bounding box center [636, 192] width 78 height 189
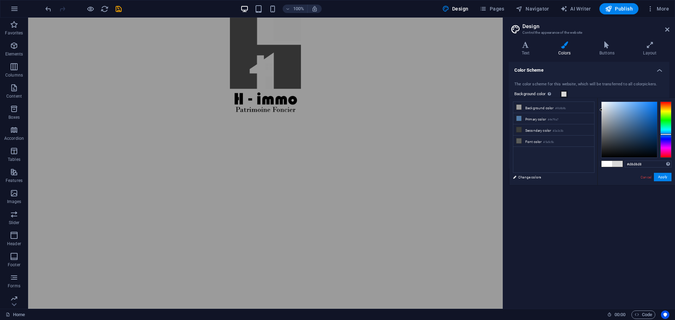
drag, startPoint x: 601, startPoint y: 123, endPoint x: 596, endPoint y: 110, distance: 13.9
click at [596, 110] on div "less Background color #9b9b9b Primary color #4e79a7 Secondary color #3a3c3b Fon…" at bounding box center [592, 141] width 166 height 87
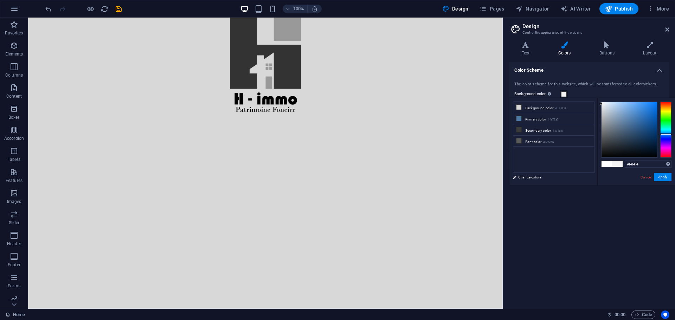
drag, startPoint x: 600, startPoint y: 109, endPoint x: 598, endPoint y: 104, distance: 5.6
click at [598, 104] on div "#f4f4f4 Supported formats #0852ed rgb(8, 82, 237) rgba(8, 82, 237, 90%) hsv(221…" at bounding box center [636, 192] width 78 height 189
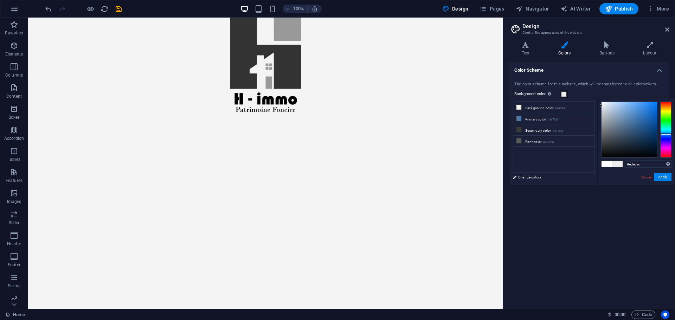
type input "#ececec"
click at [600, 106] on div at bounding box center [600, 105] width 2 height 2
click at [667, 178] on button "Apply" at bounding box center [663, 177] width 18 height 8
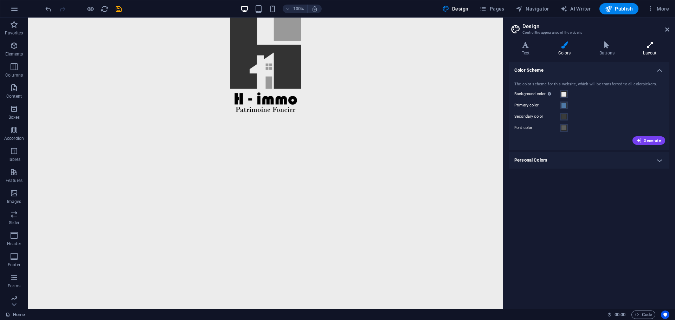
click at [648, 56] on h4 "Layout" at bounding box center [649, 48] width 39 height 15
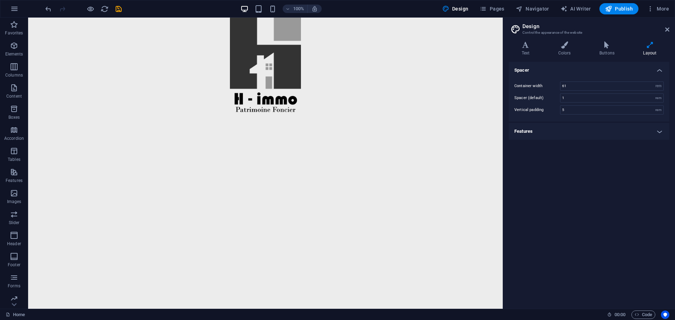
click at [587, 130] on h4 "Features" at bounding box center [588, 131] width 161 height 17
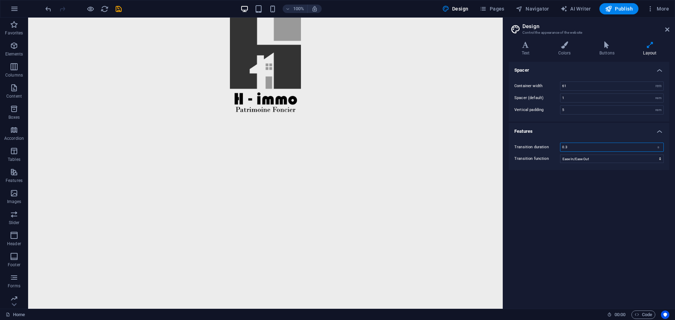
click at [577, 147] on input "0.3" at bounding box center [611, 147] width 103 height 8
click at [574, 144] on input "0.3" at bounding box center [611, 147] width 103 height 8
type input "1"
click at [581, 210] on div "Spacer Container width 61 rem px Spacer (default) 1 rem Vertical padding 5 rem …" at bounding box center [588, 182] width 161 height 241
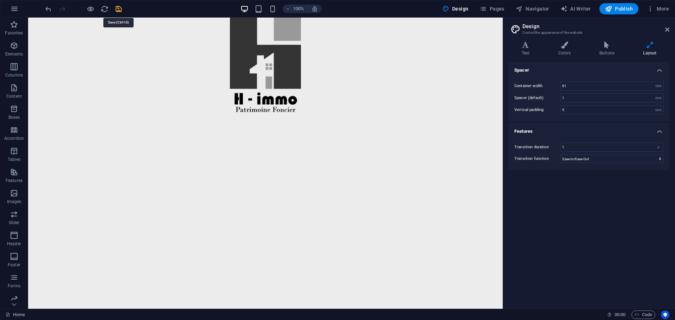
click at [118, 11] on icon "save" at bounding box center [119, 9] width 8 height 8
select select "%"
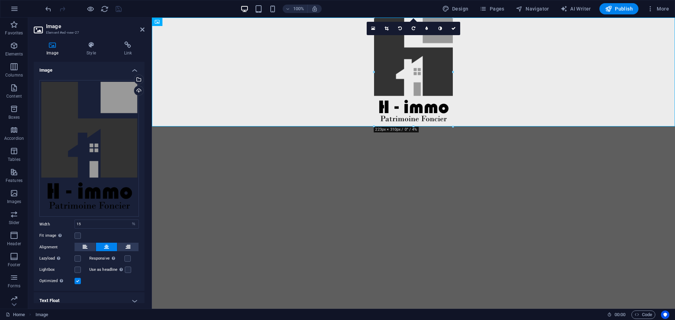
click at [338, 126] on html "Skip to main content" at bounding box center [413, 72] width 523 height 109
click at [12, 315] on link "Home" at bounding box center [15, 315] width 19 height 8
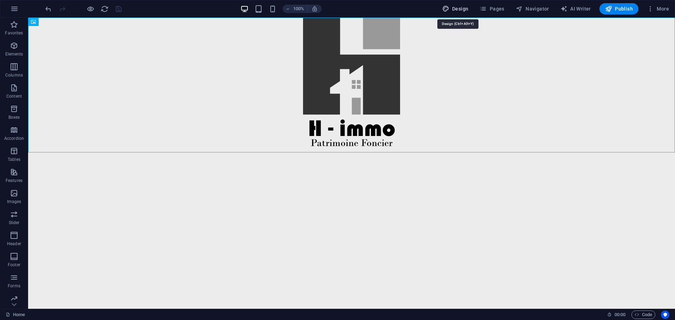
click at [455, 12] on span "Design" at bounding box center [455, 8] width 26 height 7
select select "rem"
select select "ease-in-out"
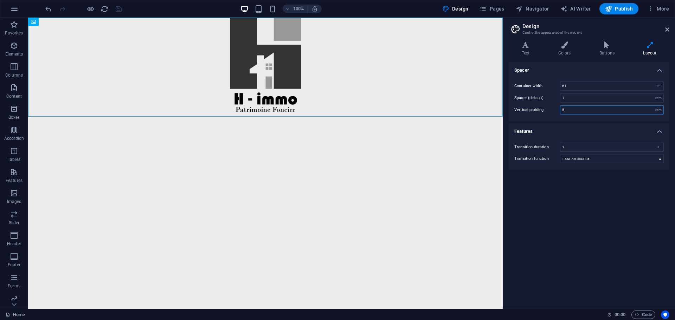
click at [576, 111] on input "5" at bounding box center [611, 110] width 103 height 8
type input "50"
click at [573, 97] on input "1" at bounding box center [611, 98] width 103 height 8
type input "10"
click at [567, 83] on input "61" at bounding box center [611, 86] width 103 height 8
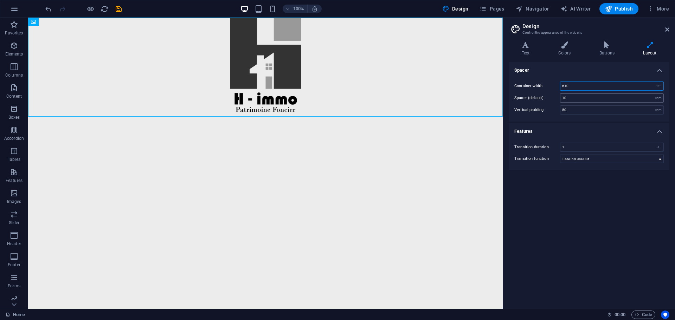
type input "610"
click at [589, 97] on input "10" at bounding box center [611, 98] width 103 height 8
type input "100"
click at [584, 112] on input "50" at bounding box center [611, 110] width 103 height 8
type input "500"
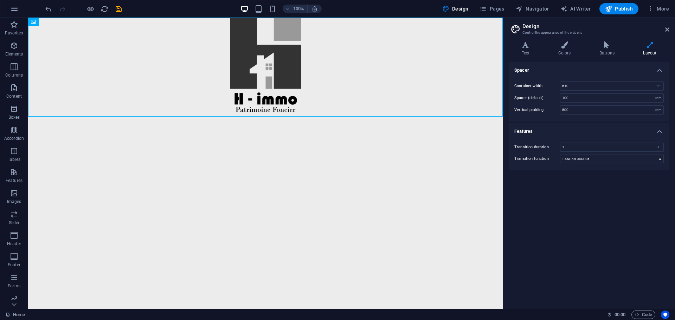
click at [585, 129] on h4 "Features" at bounding box center [588, 129] width 161 height 13
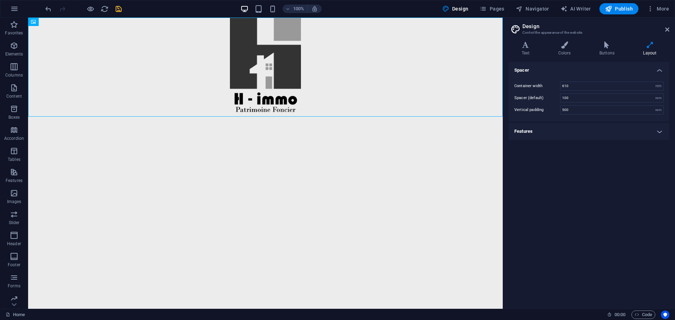
click at [120, 11] on icon "save" at bounding box center [119, 9] width 8 height 8
select select "%"
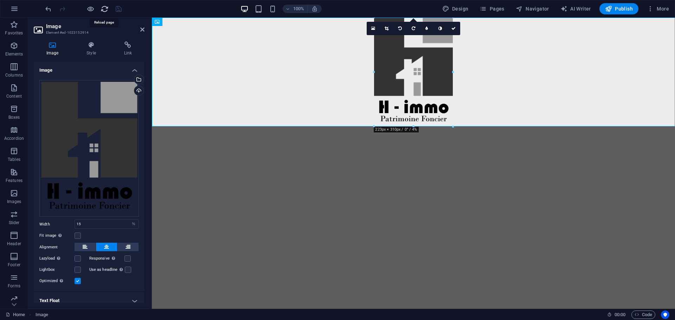
click at [100, 8] on icon "reload" at bounding box center [104, 9] width 8 height 8
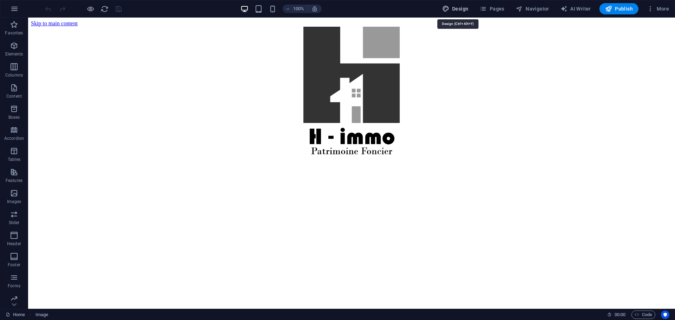
click at [458, 8] on span "Design" at bounding box center [455, 8] width 26 height 7
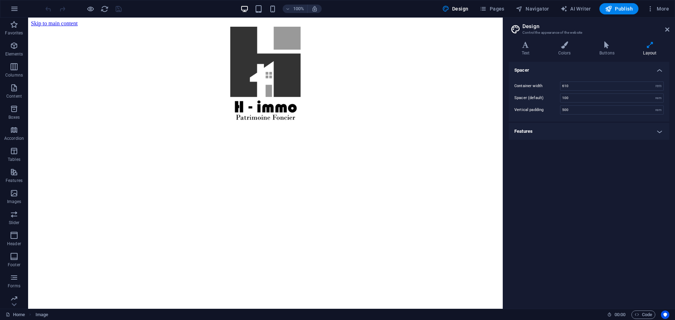
click at [530, 84] on label "Container width" at bounding box center [537, 86] width 46 height 4
click at [575, 87] on input "610" at bounding box center [611, 86] width 103 height 8
click at [658, 86] on select "rem px" at bounding box center [658, 86] width 10 height 8
select select "px"
click at [653, 82] on select "rem px" at bounding box center [658, 86] width 10 height 8
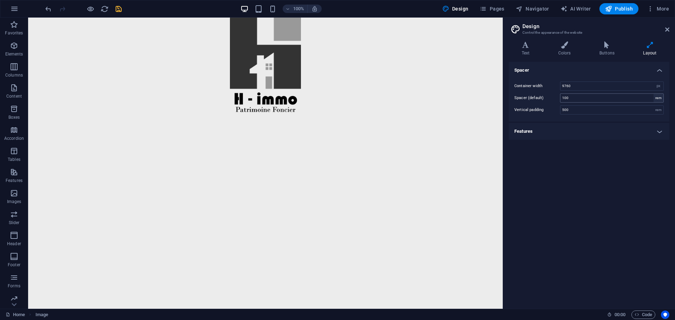
click at [660, 96] on div "rem" at bounding box center [658, 98] width 10 height 8
click at [660, 98] on div "rem" at bounding box center [658, 98] width 10 height 8
click at [657, 100] on div "rem" at bounding box center [658, 98] width 10 height 8
click at [657, 98] on div "rem" at bounding box center [658, 98] width 10 height 8
click at [613, 100] on input "100" at bounding box center [611, 98] width 103 height 8
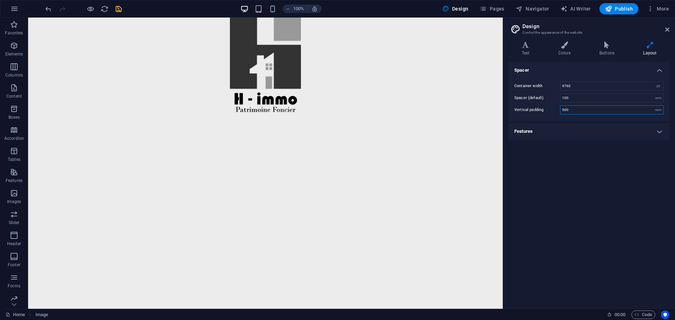
drag, startPoint x: 598, startPoint y: 109, endPoint x: 651, endPoint y: 113, distance: 53.6
click at [598, 109] on input "500" at bounding box center [611, 110] width 103 height 8
drag, startPoint x: 651, startPoint y: 109, endPoint x: 657, endPoint y: 109, distance: 5.3
click at [654, 109] on div "500 rem" at bounding box center [612, 109] width 104 height 9
click at [661, 111] on div "rem" at bounding box center [658, 110] width 10 height 8
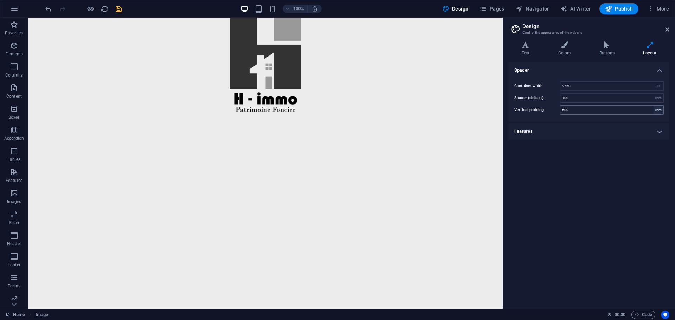
click at [660, 111] on div "rem" at bounding box center [658, 110] width 10 height 8
click at [608, 98] on input "100" at bounding box center [611, 98] width 103 height 8
click at [584, 159] on div "Spacer Container width 9760 rem px Spacer (default) 100 rem Vertical padding 50…" at bounding box center [588, 182] width 161 height 241
click at [578, 85] on input "9760" at bounding box center [611, 86] width 103 height 8
click at [586, 86] on input "9760" at bounding box center [611, 86] width 103 height 8
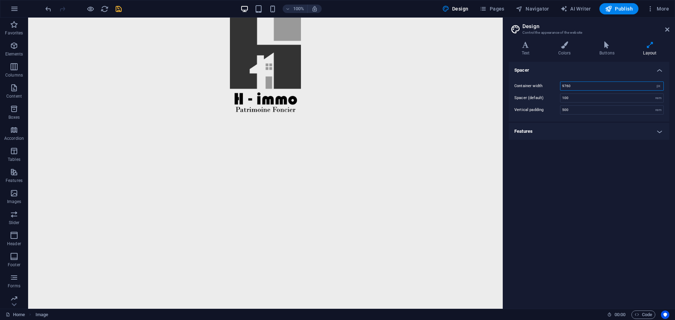
click at [586, 86] on input "9760" at bounding box center [611, 86] width 103 height 8
click at [602, 93] on div "Container width 800 rem px Spacer (default) 100 rem Vertical padding 500 rem" at bounding box center [588, 97] width 163 height 47
click at [598, 96] on input "100" at bounding box center [611, 98] width 103 height 8
click at [45, 8] on icon "undo" at bounding box center [48, 9] width 8 height 8
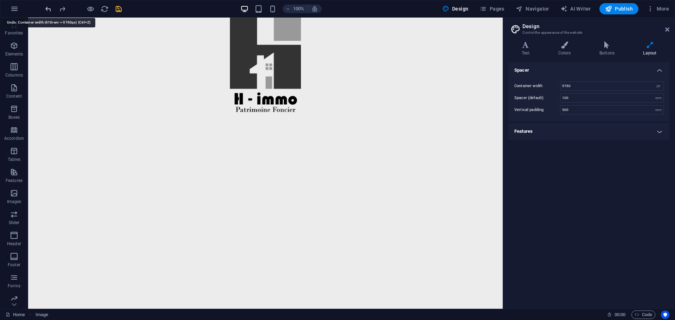
type input "610"
select select "rem"
click at [45, 8] on div at bounding box center [83, 8] width 79 height 11
click at [591, 83] on input "610" at bounding box center [611, 86] width 103 height 8
type input "61"
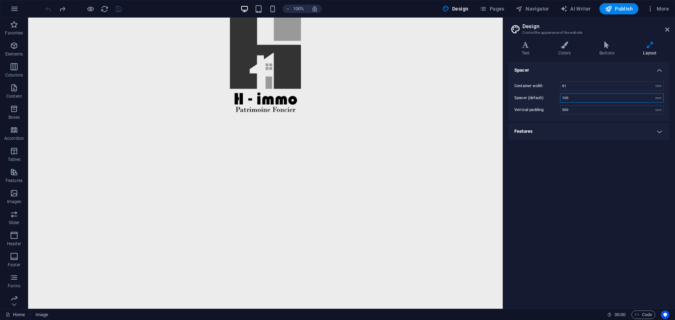
click at [578, 98] on input "100" at bounding box center [611, 98] width 103 height 8
type input "1"
click at [585, 110] on input "500" at bounding box center [611, 110] width 103 height 8
type input "5"
click at [582, 159] on div "Spacer Container width 61 rem px Spacer (default) 1 rem Vertical padding 5 rem …" at bounding box center [588, 182] width 161 height 241
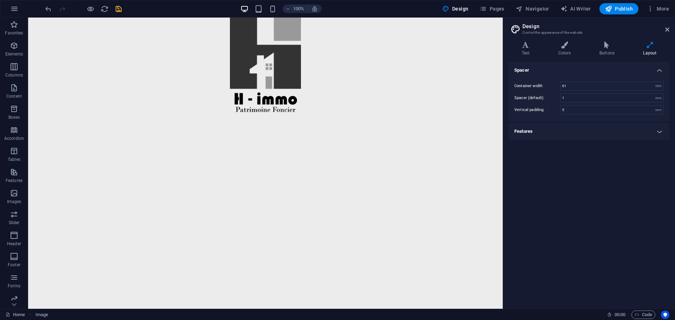
click at [117, 11] on icon "save" at bounding box center [119, 9] width 8 height 8
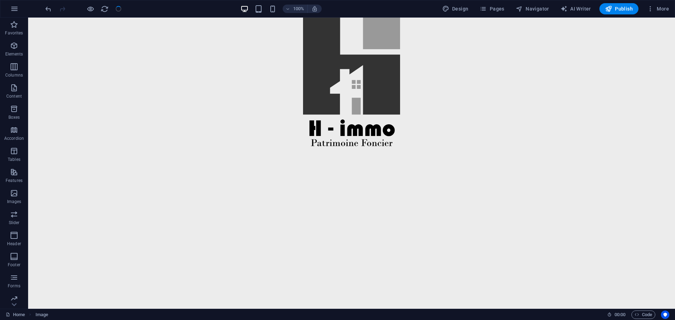
select select "%"
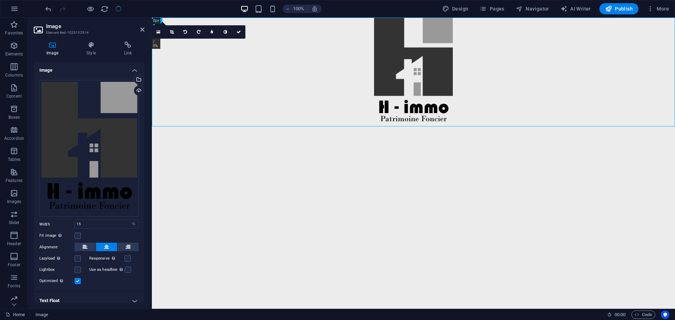
select select "DISABLED_OPTION_VALUE"
click at [451, 13] on button "Design" at bounding box center [455, 8] width 32 height 11
select select "rem"
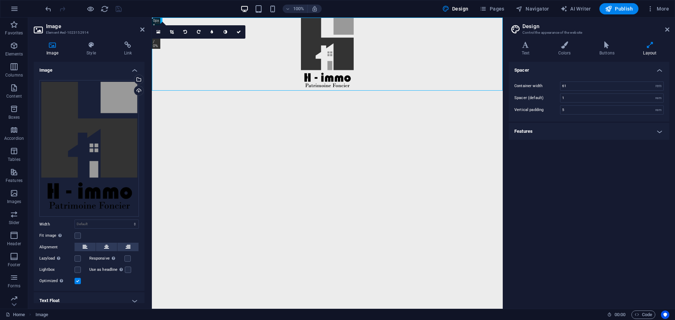
click at [650, 50] on h4 "Layout" at bounding box center [649, 48] width 39 height 15
click at [521, 98] on label "Spacer (default)" at bounding box center [537, 98] width 46 height 4
click at [573, 98] on input "1" at bounding box center [611, 98] width 103 height 8
click at [522, 111] on label "Vertical padding" at bounding box center [537, 110] width 46 height 4
click at [519, 132] on h4 "Features" at bounding box center [588, 131] width 161 height 17
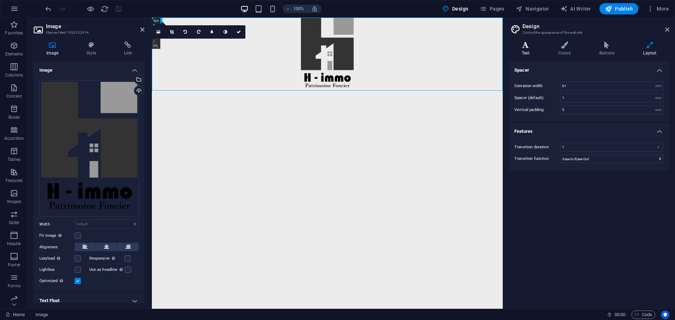
click at [529, 48] on h4 "Text" at bounding box center [526, 48] width 37 height 15
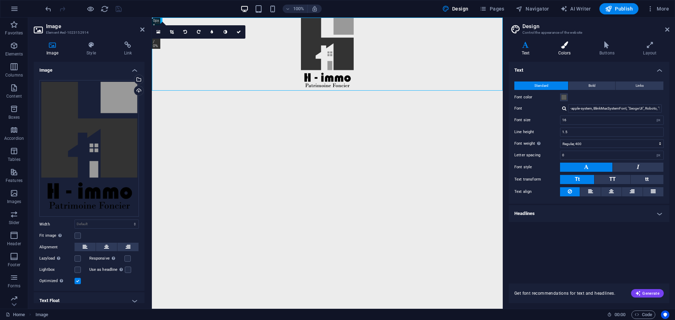
click at [557, 49] on h4 "Colors" at bounding box center [565, 48] width 41 height 15
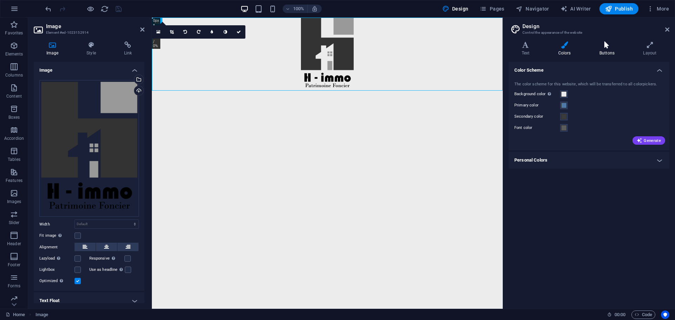
click at [604, 48] on h4 "Buttons" at bounding box center [608, 48] width 44 height 15
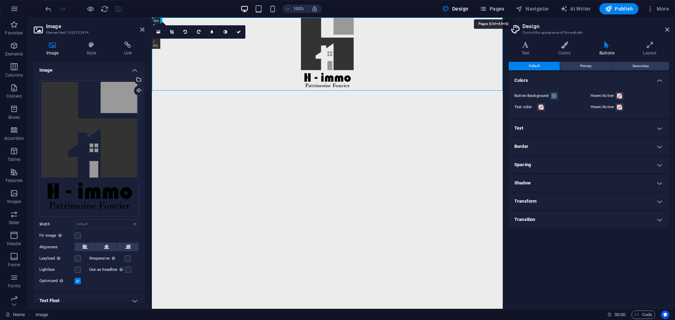
click at [495, 9] on span "Pages" at bounding box center [491, 8] width 25 height 7
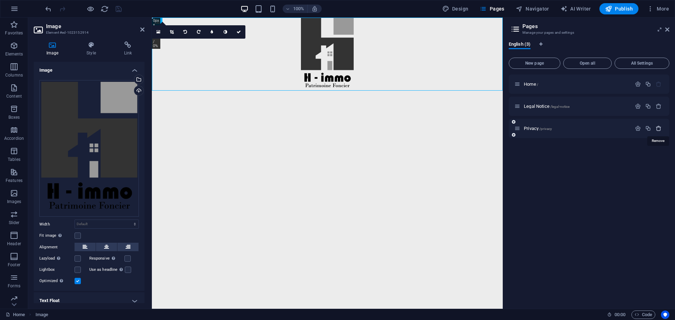
click at [658, 130] on icon "button" at bounding box center [658, 128] width 6 height 6
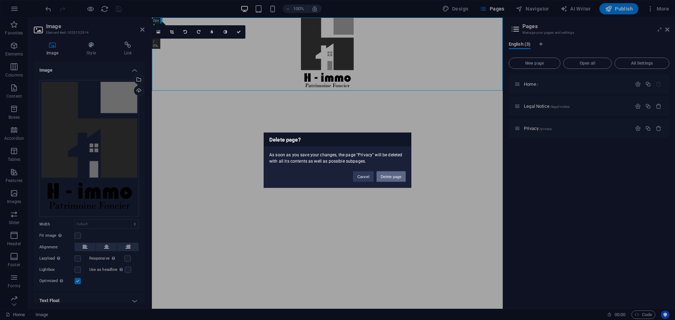
drag, startPoint x: 407, startPoint y: 179, endPoint x: 402, endPoint y: 177, distance: 5.0
click at [407, 178] on div "Cancel Delete page" at bounding box center [379, 173] width 63 height 18
click at [394, 179] on button "Delete page" at bounding box center [390, 176] width 29 height 11
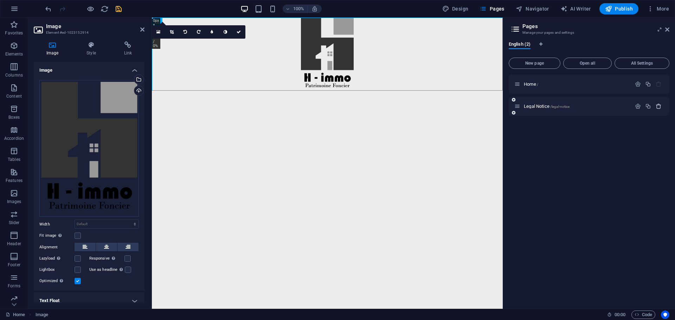
click at [657, 108] on icon "button" at bounding box center [658, 106] width 6 height 6
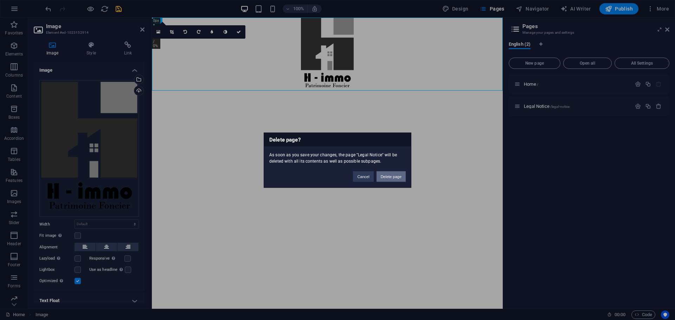
drag, startPoint x: 394, startPoint y: 178, endPoint x: 328, endPoint y: 136, distance: 77.6
click at [394, 178] on button "Delete page" at bounding box center [390, 176] width 29 height 11
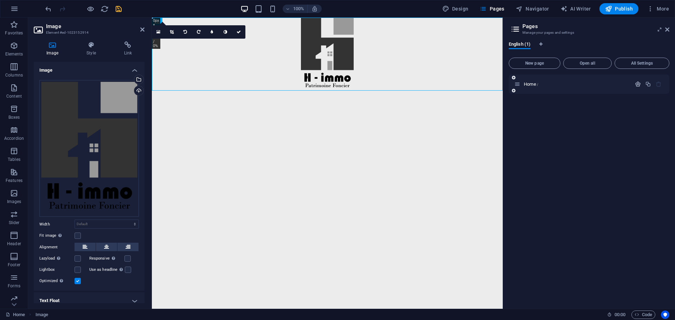
click at [636, 85] on icon "button" at bounding box center [638, 84] width 6 height 6
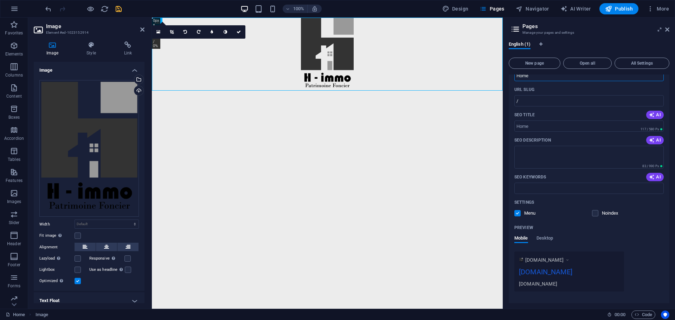
scroll to position [55, 0]
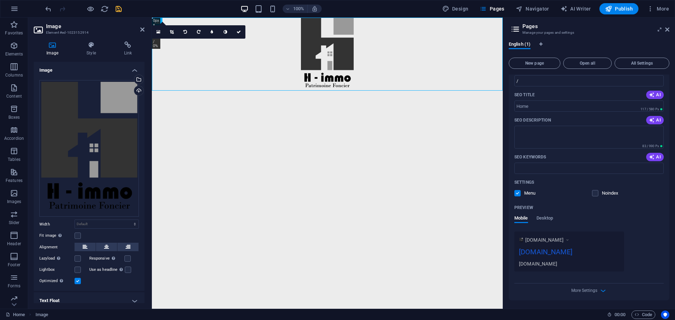
click at [518, 194] on label at bounding box center [517, 193] width 6 height 6
click at [0, 0] on input "checkbox" at bounding box center [0, 0] width 0 height 0
click at [593, 192] on label at bounding box center [595, 193] width 6 height 6
click at [0, 0] on input "checkbox" at bounding box center [0, 0] width 0 height 0
click at [587, 293] on span "More Settings" at bounding box center [589, 291] width 8 height 8
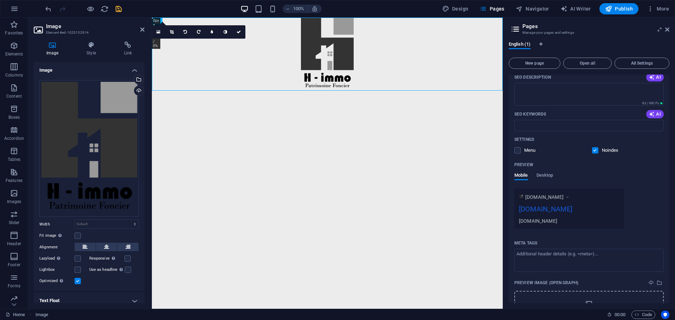
scroll to position [156, 0]
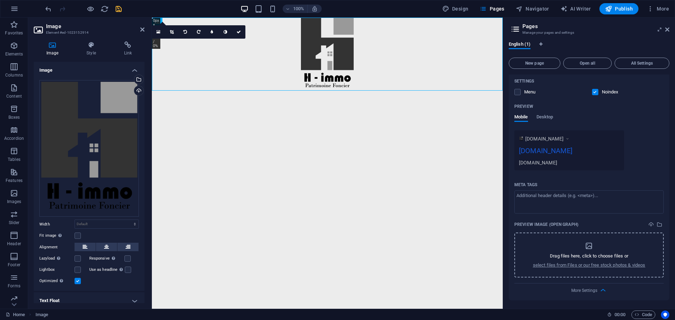
click at [597, 259] on div "Drag files here, click to choose files or select files from Files or our free s…" at bounding box center [589, 255] width 112 height 27
click at [659, 225] on icon "select-media" at bounding box center [659, 225] width 6 height 6
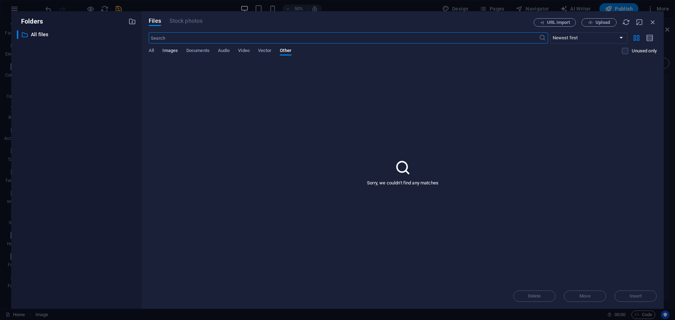
click at [165, 49] on span "Images" at bounding box center [169, 51] width 15 height 10
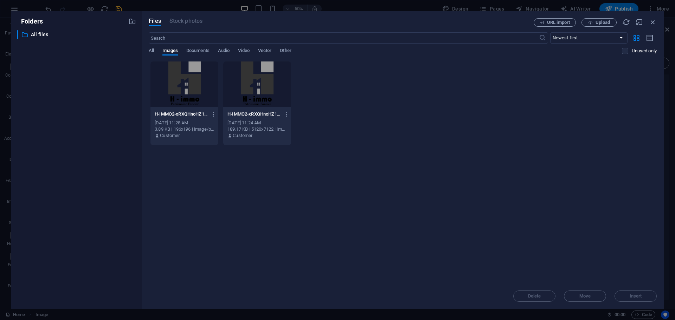
click at [277, 85] on div at bounding box center [257, 84] width 68 height 46
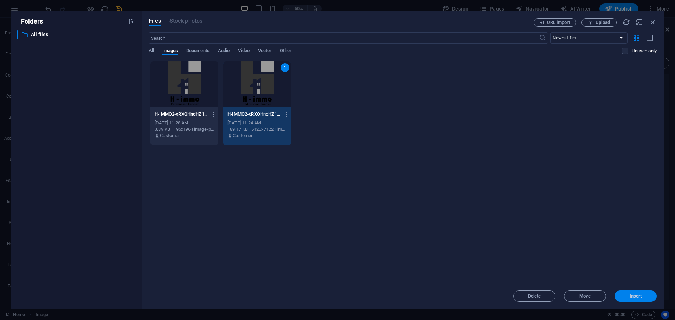
click at [637, 299] on button "Insert" at bounding box center [635, 296] width 42 height 11
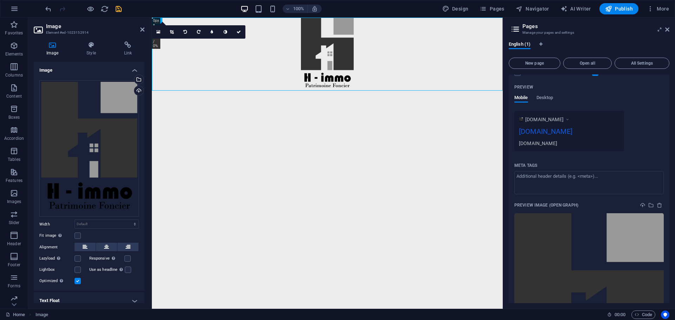
scroll to position [0, 0]
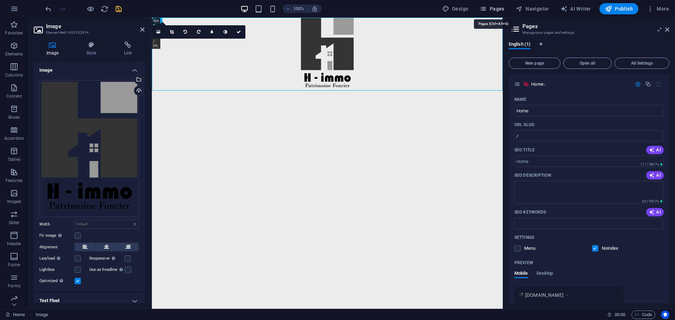
click at [499, 12] on span "Pages" at bounding box center [491, 8] width 25 height 7
click at [539, 10] on span "Navigator" at bounding box center [531, 8] width 33 height 7
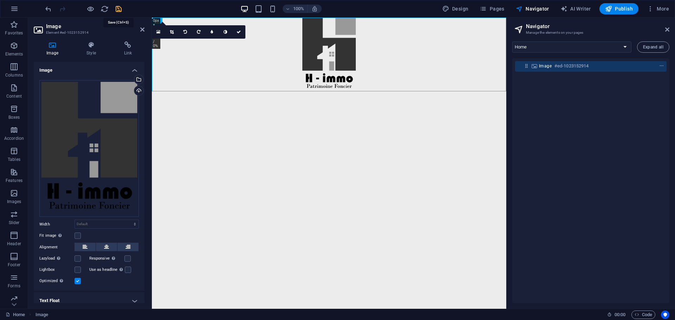
click at [118, 9] on icon "save" at bounding box center [119, 9] width 8 height 8
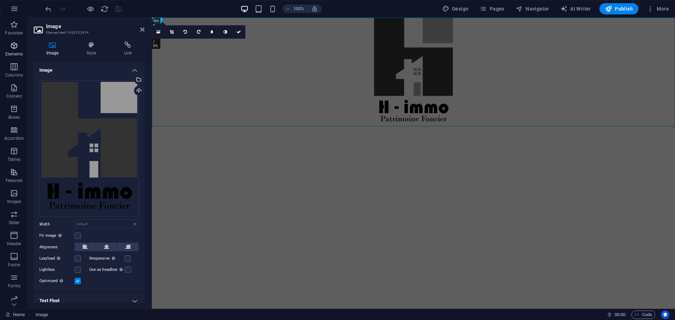
click at [15, 49] on icon "button" at bounding box center [14, 45] width 8 height 8
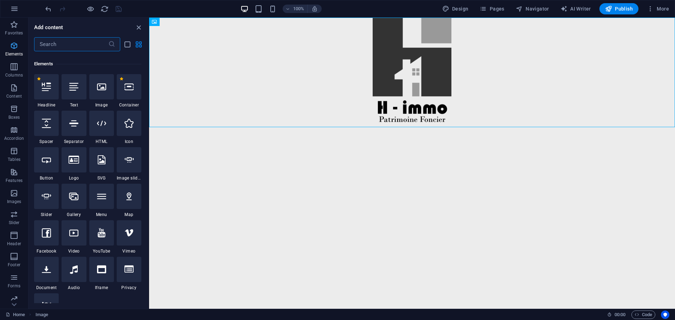
scroll to position [75, 0]
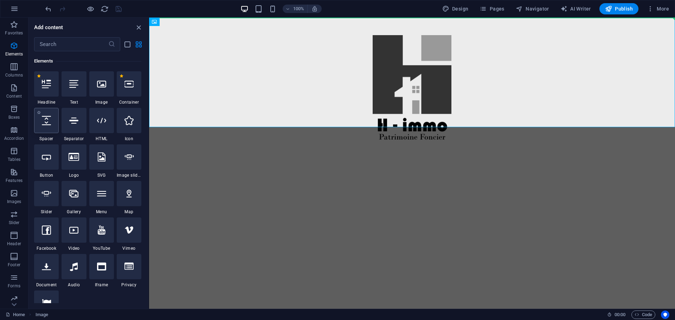
select select "px"
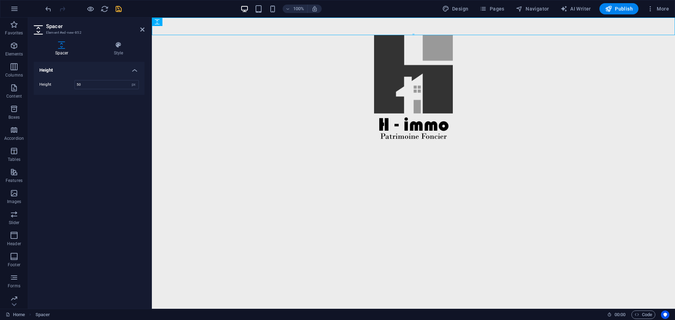
click at [326, 144] on html "Skip to main content" at bounding box center [413, 81] width 523 height 126
click at [353, 144] on html "Skip to main content" at bounding box center [413, 81] width 523 height 126
click at [117, 11] on icon "save" at bounding box center [119, 9] width 8 height 8
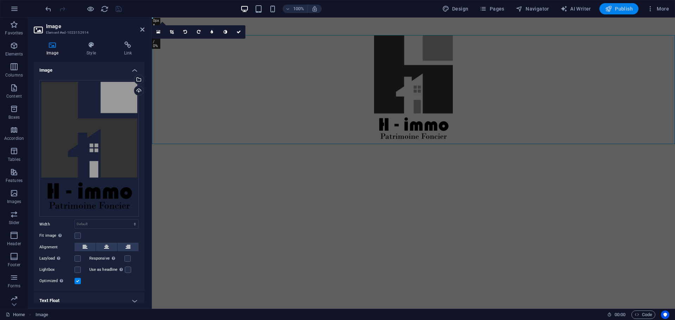
click at [625, 8] on span "Publish" at bounding box center [619, 8] width 28 height 7
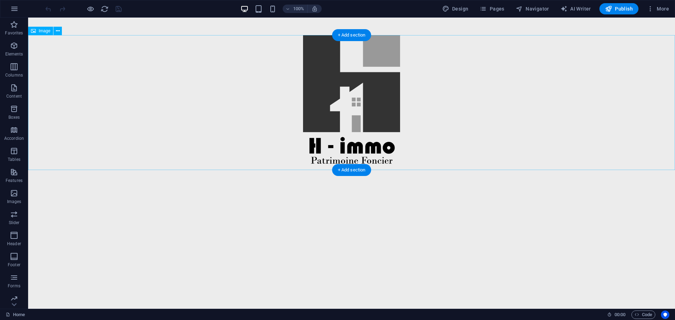
click at [357, 98] on figure at bounding box center [351, 102] width 647 height 135
click at [323, 97] on figure at bounding box center [351, 102] width 647 height 135
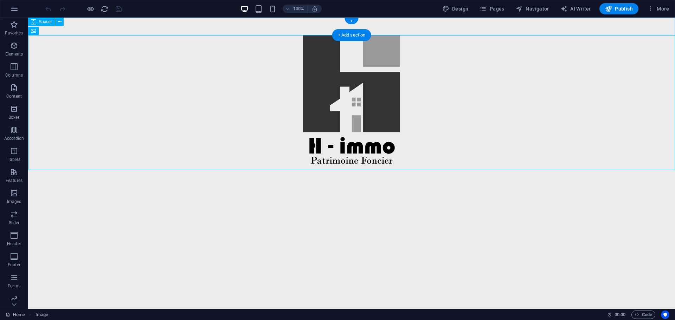
click at [215, 27] on div at bounding box center [351, 27] width 647 height 18
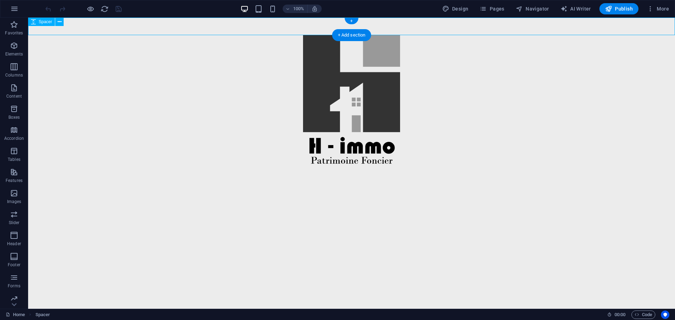
click at [215, 27] on div at bounding box center [351, 27] width 647 height 18
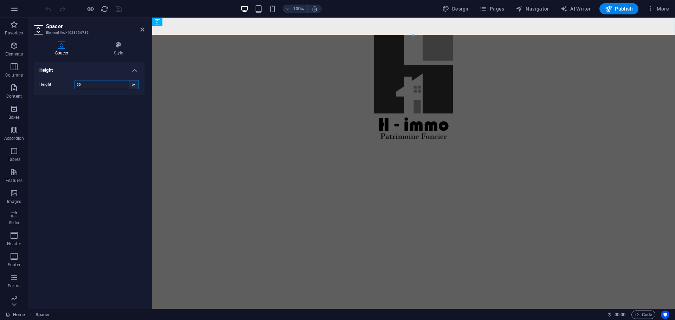
click at [133, 86] on select "px rem vh vw" at bounding box center [134, 84] width 10 height 8
select select "vw"
click at [129, 80] on select "px rem vh vw" at bounding box center [134, 84] width 10 height 8
type input "3.5"
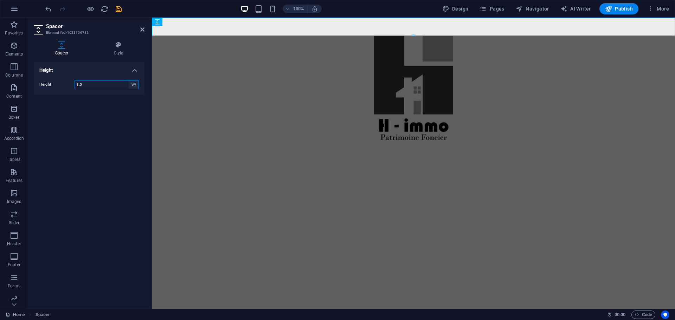
click at [132, 86] on select "px rem vh vw" at bounding box center [134, 84] width 10 height 8
select select "vh"
click at [129, 80] on select "px rem vh vw" at bounding box center [134, 84] width 10 height 8
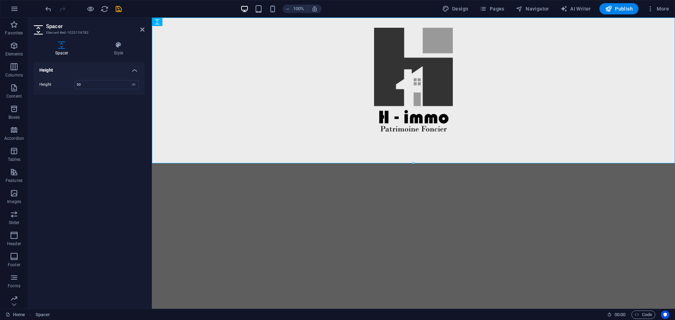
click at [130, 106] on div "Height Height 50 px rem vh vw" at bounding box center [89, 182] width 111 height 241
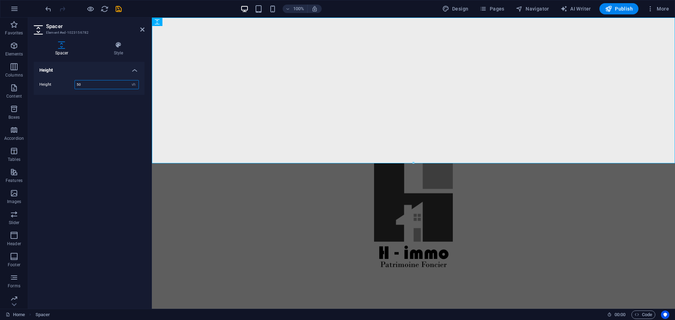
click at [85, 81] on input "50" at bounding box center [107, 84] width 64 height 8
type input "40"
click at [107, 130] on div "Height Height 40 px rem vh vw" at bounding box center [89, 182] width 111 height 241
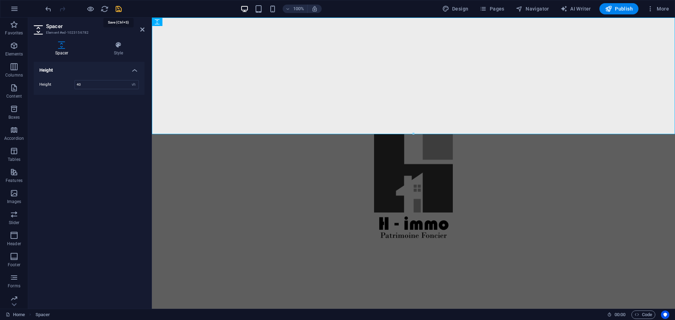
click at [121, 9] on icon "save" at bounding box center [119, 9] width 8 height 8
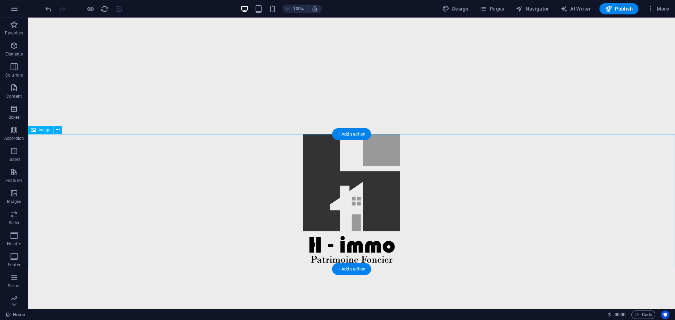
click at [392, 177] on figure at bounding box center [351, 201] width 647 height 135
select select "%"
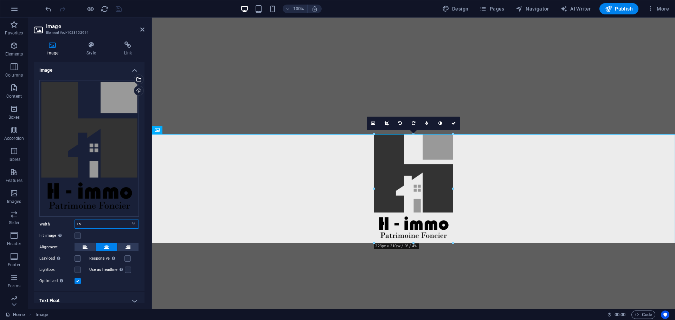
click at [87, 220] on input "15" at bounding box center [107, 224] width 64 height 8
type input "10"
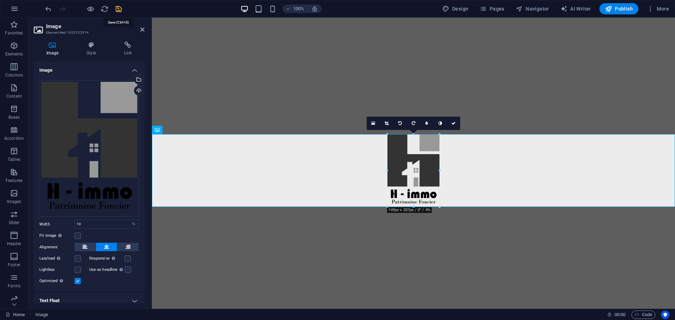
click at [121, 11] on icon "save" at bounding box center [119, 9] width 8 height 8
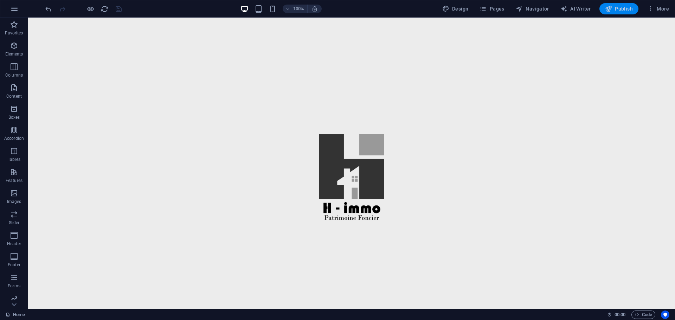
click at [620, 11] on span "Publish" at bounding box center [619, 8] width 28 height 7
